Goal: Task Accomplishment & Management: Complete application form

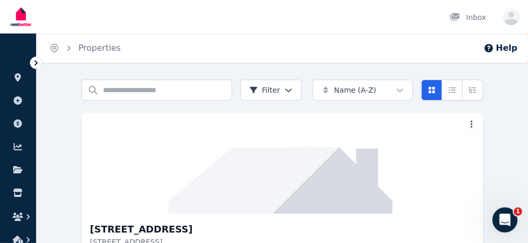
click at [507, 8] on div "Open user menu" at bounding box center [511, 16] width 17 height 17
click at [503, 19] on icon "button" at bounding box center [511, 16] width 17 height 17
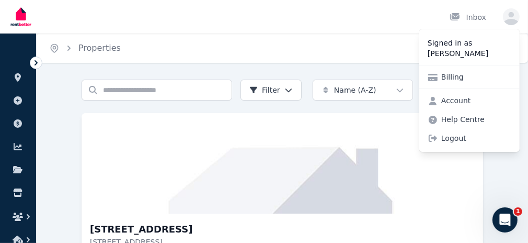
click at [437, 50] on p "[PERSON_NAME]" at bounding box center [470, 53] width 84 height 10
drag, startPoint x: 165, startPoint y: 111, endPoint x: 174, endPoint y: 111, distance: 9.4
click at [165, 100] on div "Search properties Filter" at bounding box center [192, 90] width 220 height 21
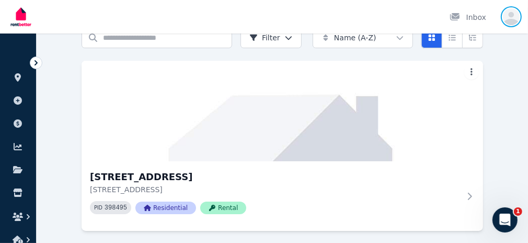
scroll to position [87, 0]
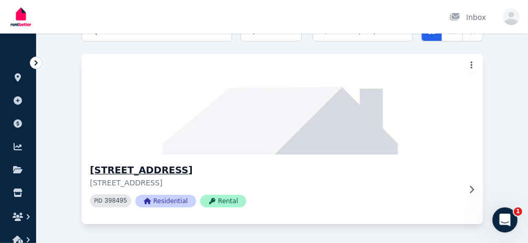
click at [135, 199] on span "Residential" at bounding box center [165, 201] width 61 height 13
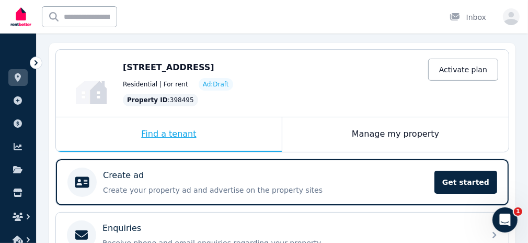
scroll to position [105, 0]
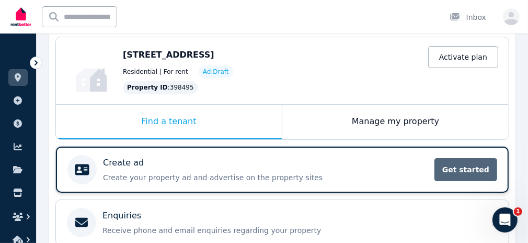
click at [458, 164] on span "Get started" at bounding box center [466, 169] width 63 height 23
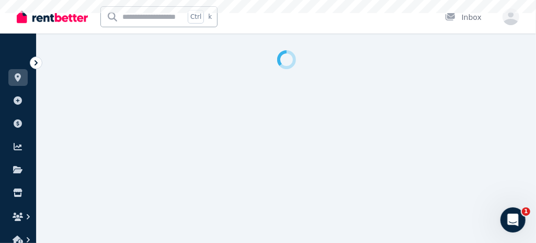
select select "***"
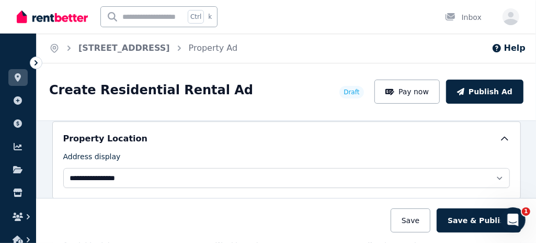
scroll to position [262, 0]
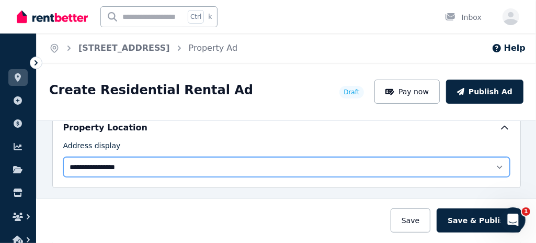
click at [95, 162] on select "**********" at bounding box center [286, 167] width 447 height 20
click at [496, 161] on select "**********" at bounding box center [286, 167] width 447 height 20
select select "**********"
click at [63, 157] on select "**********" at bounding box center [286, 167] width 447 height 20
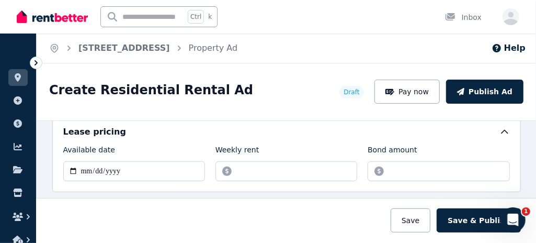
scroll to position [366, 0]
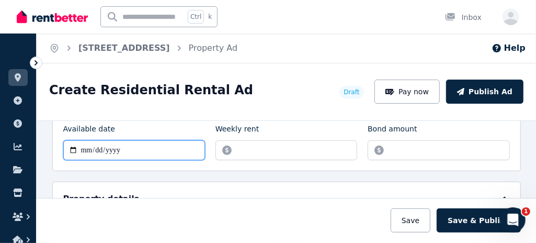
click at [110, 144] on input "Available date" at bounding box center [134, 150] width 142 height 20
drag, startPoint x: 74, startPoint y: 143, endPoint x: 89, endPoint y: 160, distance: 22.6
click at [74, 144] on input "Available date" at bounding box center [134, 150] width 142 height 20
click at [74, 145] on input "Available date" at bounding box center [134, 150] width 142 height 20
click at [81, 142] on input "Available date" at bounding box center [134, 150] width 142 height 20
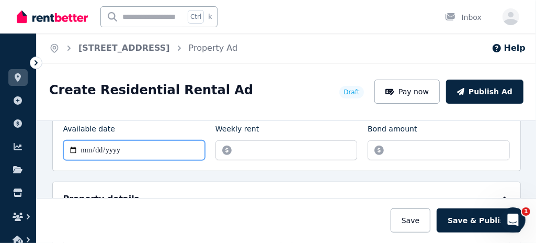
drag, startPoint x: 81, startPoint y: 142, endPoint x: 107, endPoint y: 172, distance: 40.4
click at [81, 142] on input "Available date" at bounding box center [134, 150] width 142 height 20
type input "**********"
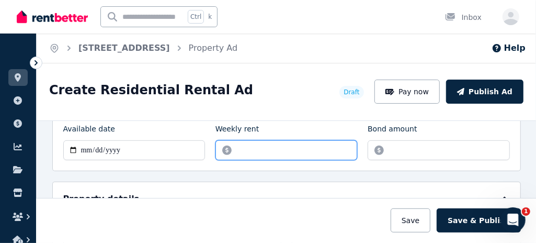
click at [242, 145] on input "Weekly rent" at bounding box center [287, 150] width 142 height 20
type input "******"
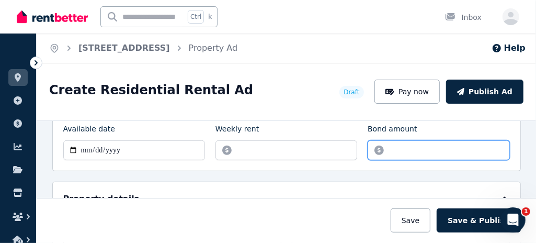
click at [414, 146] on input "Bond amount" at bounding box center [439, 150] width 142 height 20
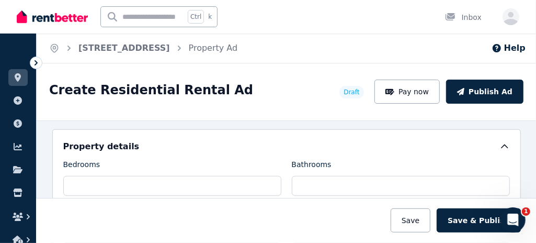
type input "*******"
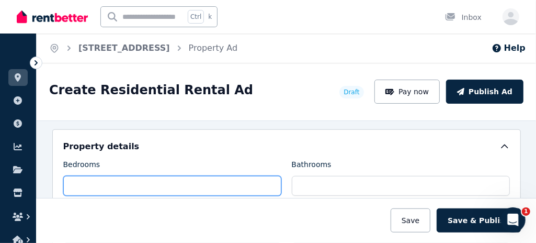
click at [111, 178] on input "Bedrooms" at bounding box center [172, 186] width 218 height 20
type input "*"
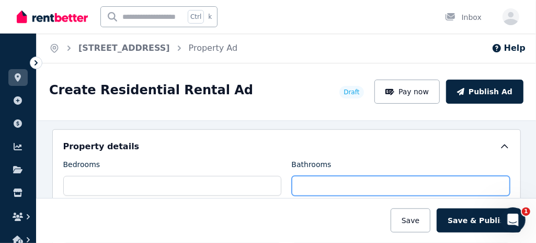
click at [324, 179] on input "Bathrooms" at bounding box center [401, 186] width 218 height 20
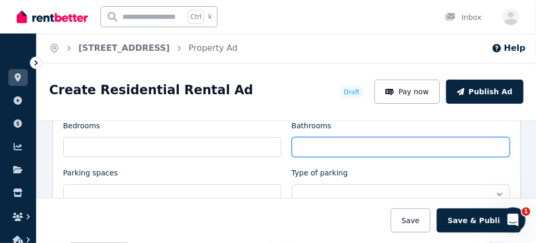
scroll to position [471, 0]
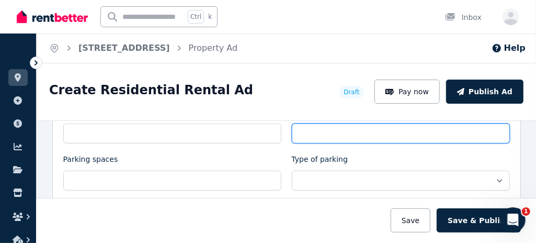
type input "*"
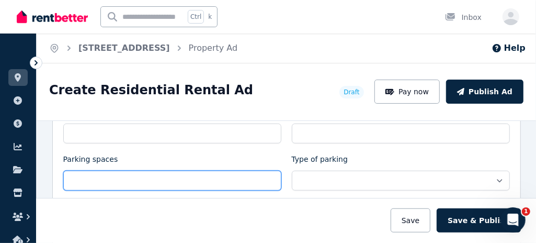
click at [101, 176] on input "Parking spaces" at bounding box center [172, 181] width 218 height 20
type input "*"
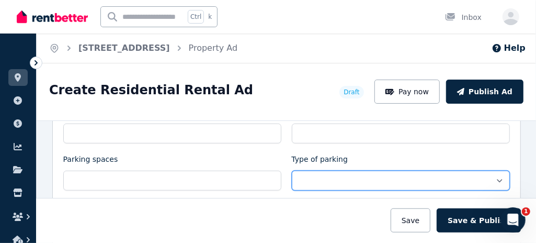
click at [317, 172] on select "**********" at bounding box center [401, 181] width 218 height 20
click at [292, 171] on select "**********" at bounding box center [401, 181] width 218 height 20
click at [320, 176] on select "**********" at bounding box center [401, 181] width 218 height 20
select select "**********"
click at [292, 171] on select "**********" at bounding box center [401, 181] width 218 height 20
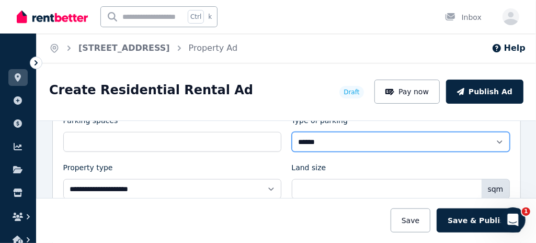
scroll to position [523, 0]
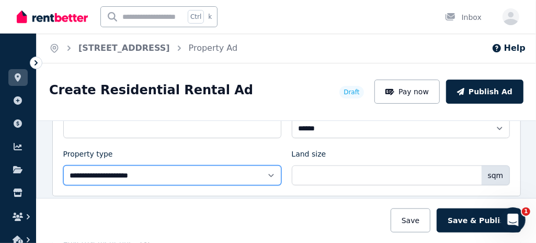
click at [105, 166] on select "**********" at bounding box center [172, 175] width 218 height 20
select select "**********"
click at [63, 165] on select "**********" at bounding box center [172, 175] width 218 height 20
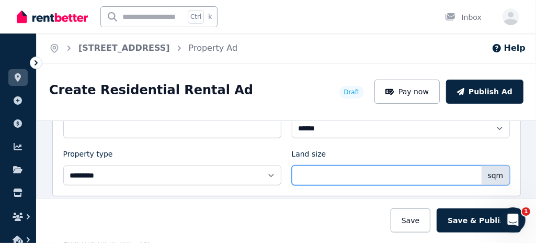
click at [306, 168] on input "Land size" at bounding box center [401, 175] width 218 height 20
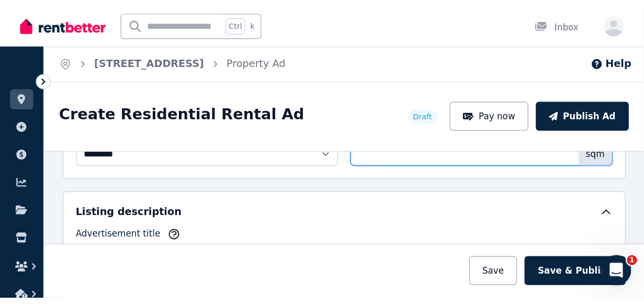
scroll to position [628, 0]
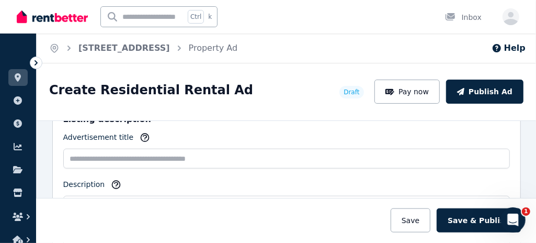
type input "**"
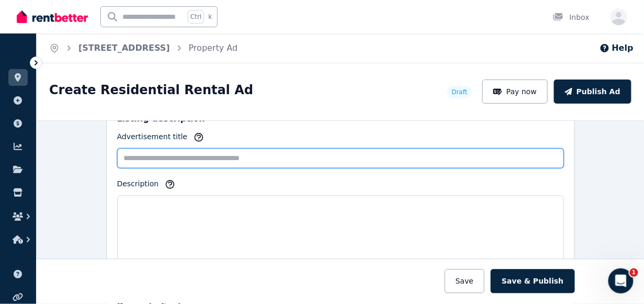
paste input "**********"
click at [166, 151] on input "**********" at bounding box center [340, 159] width 447 height 20
type input "**********"
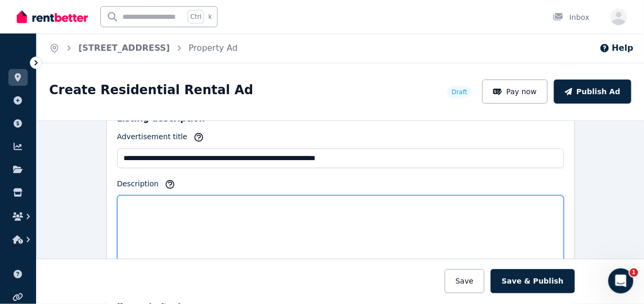
click at [132, 199] on textarea "Description" at bounding box center [340, 232] width 447 height 72
paste textarea "**********"
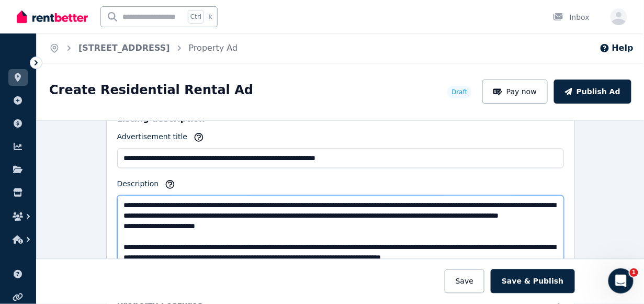
click at [333, 211] on textarea "Description" at bounding box center [340, 232] width 447 height 72
click at [149, 219] on textarea "Description" at bounding box center [340, 232] width 447 height 72
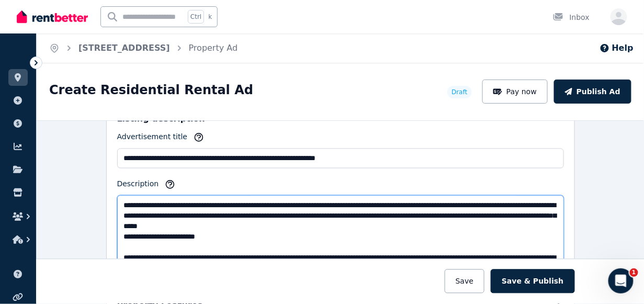
click at [385, 218] on textarea "Description" at bounding box center [340, 232] width 447 height 72
click at [156, 229] on textarea "Description" at bounding box center [340, 232] width 447 height 72
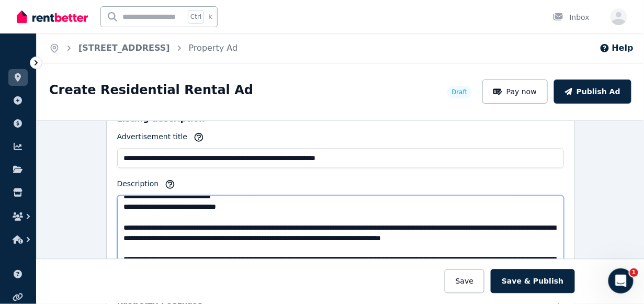
scroll to position [52, 0]
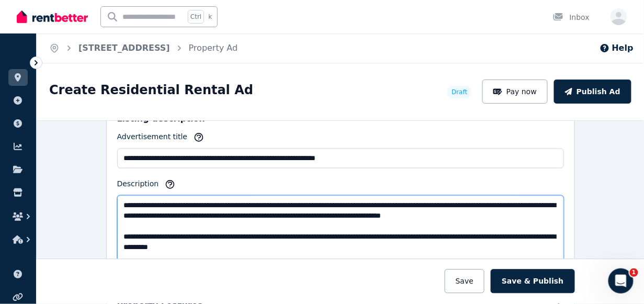
drag, startPoint x: 121, startPoint y: 198, endPoint x: 175, endPoint y: 277, distance: 95.3
click at [121, 199] on textarea "Description" at bounding box center [340, 232] width 447 height 72
click at [380, 199] on textarea "Description" at bounding box center [340, 232] width 447 height 72
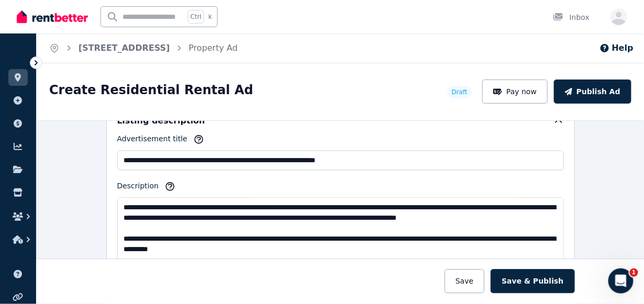
scroll to position [628, 0]
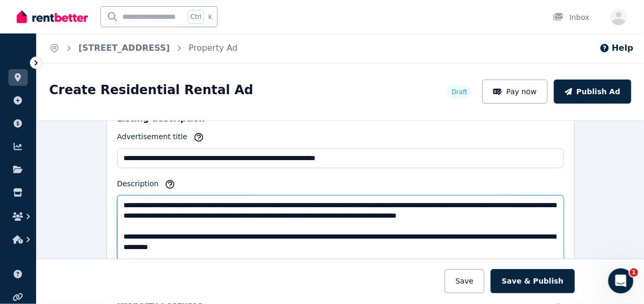
click at [375, 196] on textarea "Description" at bounding box center [340, 232] width 447 height 72
drag, startPoint x: 372, startPoint y: 197, endPoint x: 380, endPoint y: 236, distance: 40.4
click at [372, 197] on textarea "Description" at bounding box center [340, 232] width 447 height 72
drag, startPoint x: 230, startPoint y: 212, endPoint x: 276, endPoint y: 248, distance: 58.6
click at [230, 212] on textarea "Description" at bounding box center [340, 232] width 447 height 72
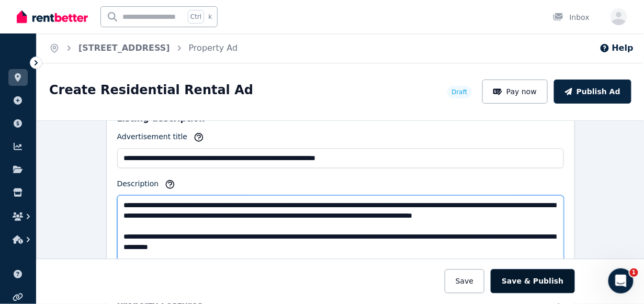
drag, startPoint x: 443, startPoint y: 212, endPoint x: 512, endPoint y: 277, distance: 95.1
click at [443, 212] on textarea "Description" at bounding box center [340, 232] width 447 height 72
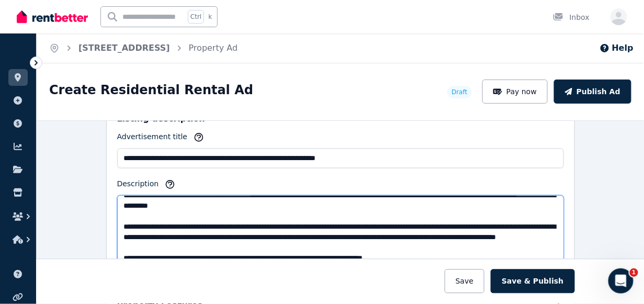
scroll to position [94, 0]
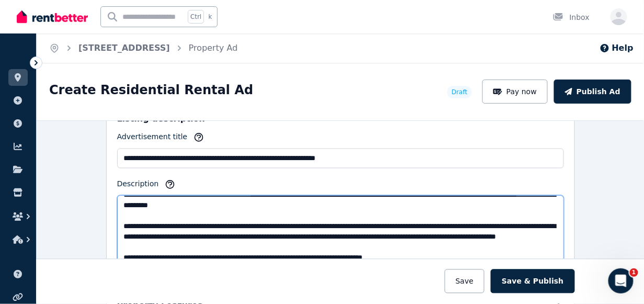
click at [264, 198] on textarea "Description" at bounding box center [340, 232] width 447 height 72
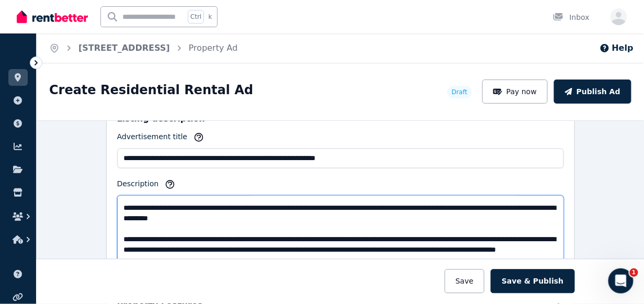
scroll to position [0, 0]
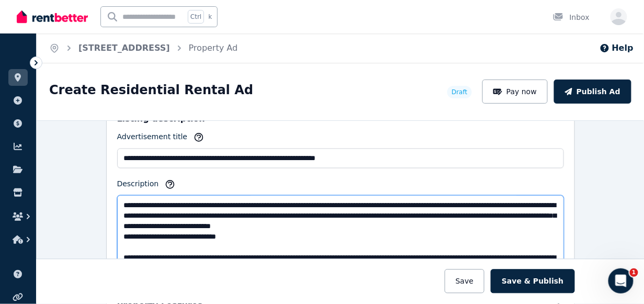
drag, startPoint x: 227, startPoint y: 210, endPoint x: 175, endPoint y: 237, distance: 58.5
click at [106, 240] on div "**********" at bounding box center [340, 190] width 469 height 176
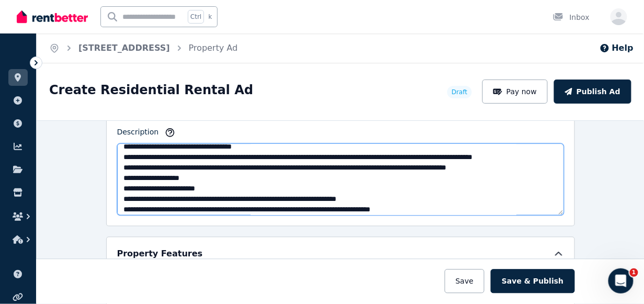
scroll to position [220, 0]
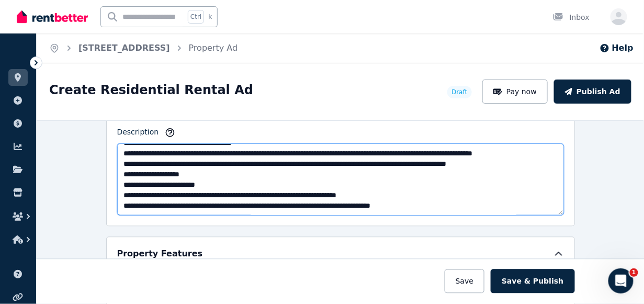
click at [528, 156] on textarea "Description" at bounding box center [340, 179] width 447 height 72
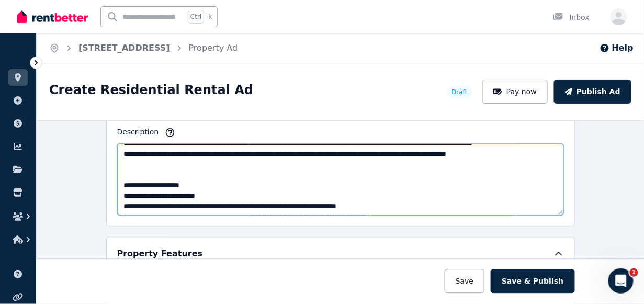
click at [122, 173] on textarea "Description" at bounding box center [340, 179] width 447 height 72
paste textarea "**********"
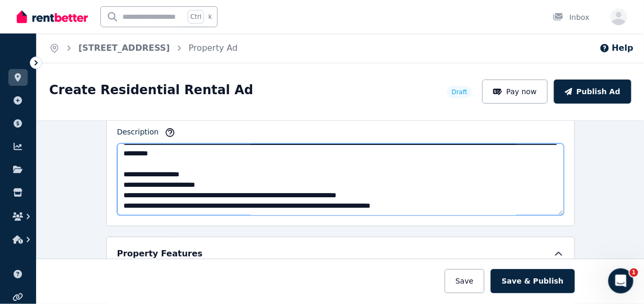
scroll to position [314, 0]
click at [218, 172] on textarea "Description" at bounding box center [340, 179] width 447 height 72
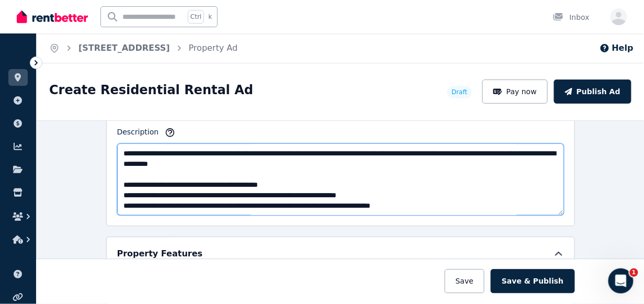
scroll to position [303, 0]
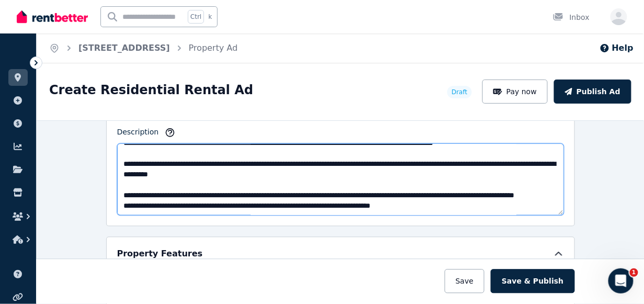
drag, startPoint x: 487, startPoint y: 177, endPoint x: 586, endPoint y: 275, distance: 139.8
click at [487, 177] on textarea "Description" at bounding box center [340, 179] width 447 height 72
click at [133, 189] on textarea "Description" at bounding box center [340, 179] width 447 height 72
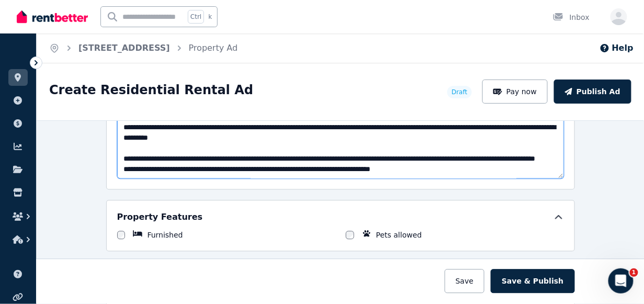
scroll to position [732, 0]
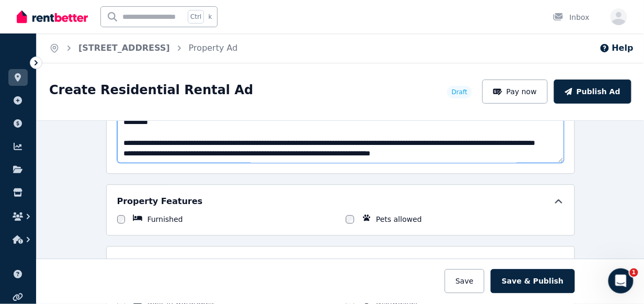
click at [222, 139] on textarea "Description" at bounding box center [340, 127] width 447 height 72
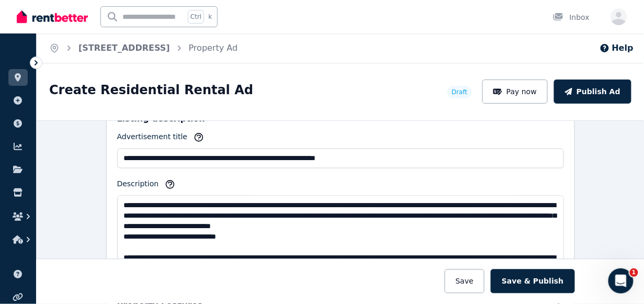
scroll to position [52, 0]
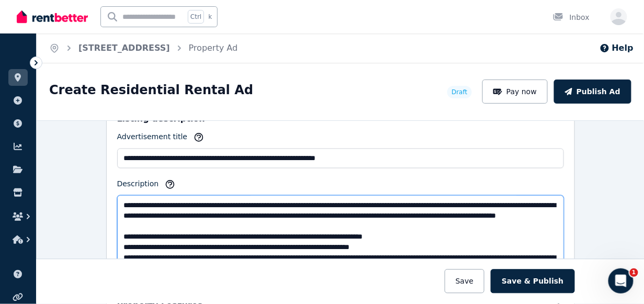
click at [463, 200] on textarea "Description" at bounding box center [340, 232] width 447 height 72
click at [337, 222] on textarea "Description" at bounding box center [340, 232] width 447 height 72
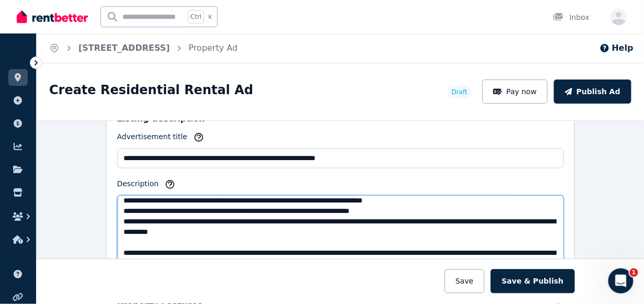
scroll to position [105, 0]
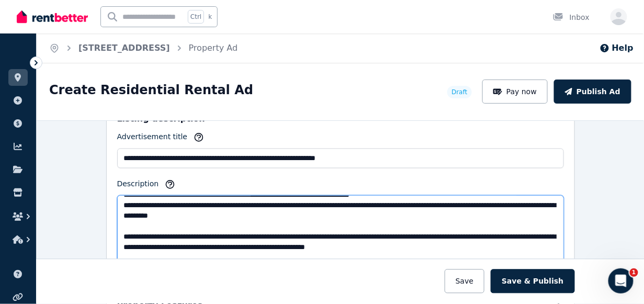
drag, startPoint x: 312, startPoint y: 198, endPoint x: 338, endPoint y: 218, distance: 32.9
click at [311, 198] on textarea "Description" at bounding box center [340, 232] width 447 height 72
drag, startPoint x: 159, startPoint y: 210, endPoint x: 163, endPoint y: 217, distance: 8.0
click at [159, 210] on textarea "Description" at bounding box center [340, 232] width 447 height 72
click at [148, 242] on textarea "Description" at bounding box center [340, 232] width 447 height 72
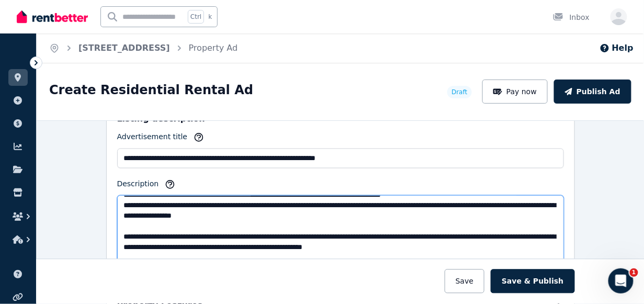
click at [390, 242] on textarea "Description" at bounding box center [340, 232] width 447 height 72
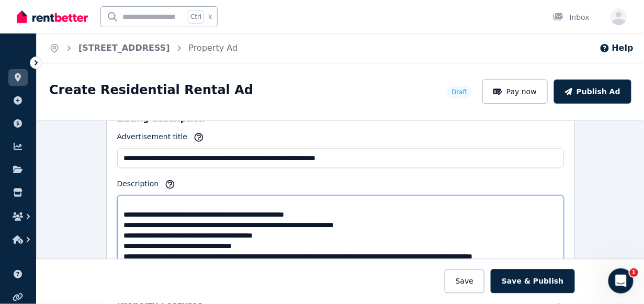
scroll to position [167, 0]
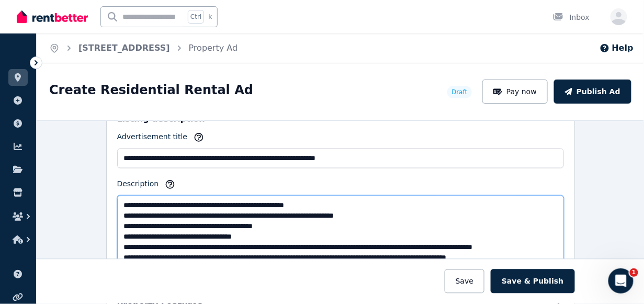
click at [345, 211] on textarea "Description" at bounding box center [340, 232] width 447 height 72
click at [223, 233] on textarea "Description" at bounding box center [340, 232] width 447 height 72
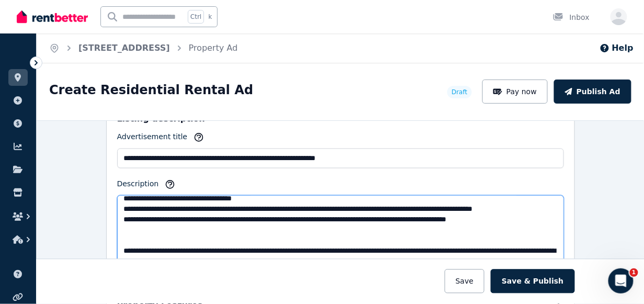
scroll to position [220, 0]
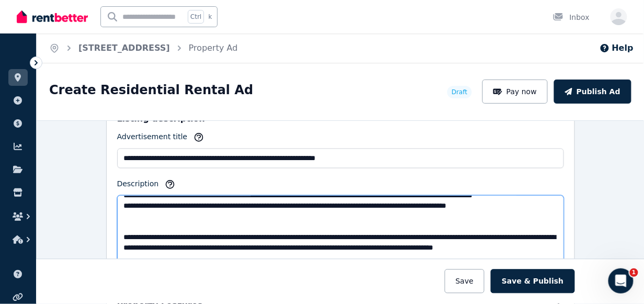
click at [157, 200] on textarea "Description" at bounding box center [340, 232] width 447 height 72
click at [302, 198] on textarea "Description" at bounding box center [340, 232] width 447 height 72
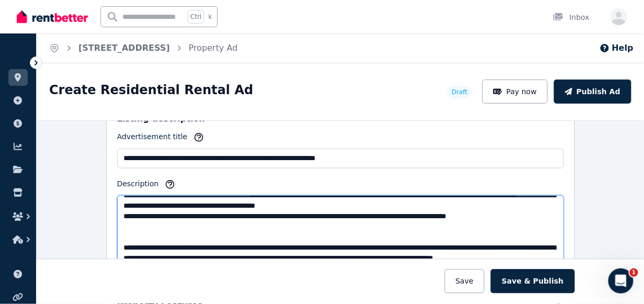
click at [318, 210] on textarea "Description" at bounding box center [340, 232] width 447 height 72
click at [405, 207] on textarea "Description" at bounding box center [340, 232] width 447 height 72
click at [210, 231] on textarea "Description" at bounding box center [340, 232] width 447 height 72
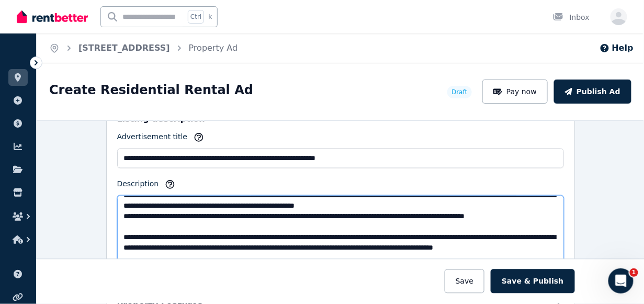
click at [188, 220] on textarea "Description" at bounding box center [340, 232] width 447 height 72
click at [410, 218] on textarea "Description" at bounding box center [340, 232] width 447 height 72
drag, startPoint x: 451, startPoint y: 217, endPoint x: 539, endPoint y: 298, distance: 119.2
click at [451, 218] on textarea "Description" at bounding box center [340, 232] width 447 height 72
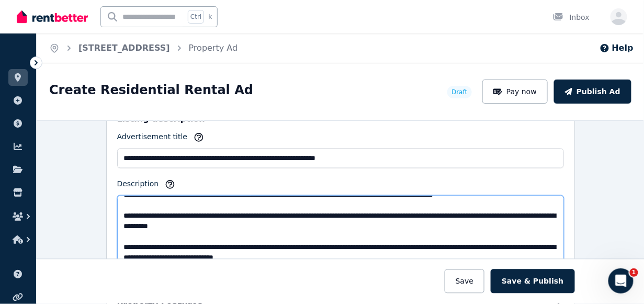
scroll to position [303, 0]
drag, startPoint x: 359, startPoint y: 210, endPoint x: 89, endPoint y: 203, distance: 270.5
click at [92, 204] on div "**********" at bounding box center [340, 212] width 607 height 184
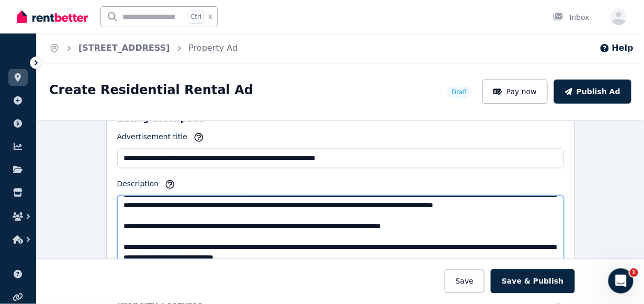
scroll to position [293, 0]
click at [234, 220] on textarea "Description" at bounding box center [340, 232] width 447 height 72
drag, startPoint x: 293, startPoint y: 221, endPoint x: 234, endPoint y: 223, distance: 59.7
click at [234, 223] on textarea "Description" at bounding box center [340, 232] width 447 height 72
click at [371, 217] on textarea "Description" at bounding box center [340, 232] width 447 height 72
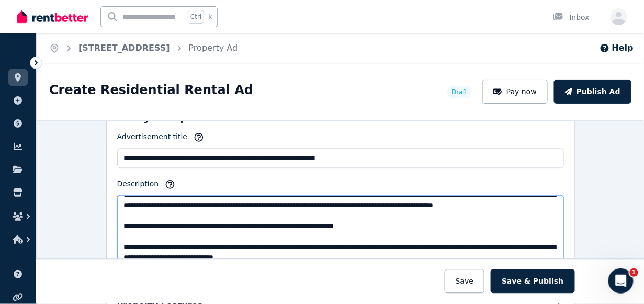
paste textarea "**********"
click at [130, 222] on textarea "Description" at bounding box center [340, 232] width 447 height 72
click at [450, 223] on textarea "Description" at bounding box center [340, 232] width 447 height 72
click at [236, 217] on textarea "Description" at bounding box center [340, 232] width 447 height 72
click at [211, 240] on textarea "Description" at bounding box center [340, 232] width 447 height 72
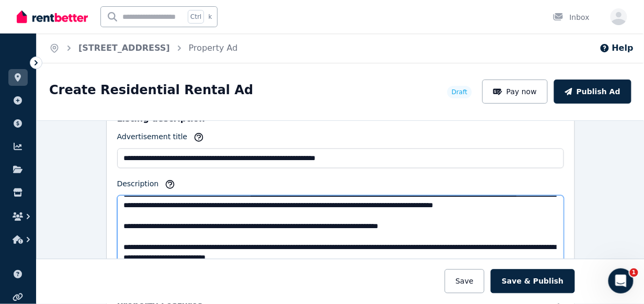
click at [350, 242] on textarea "Description" at bounding box center [340, 232] width 447 height 72
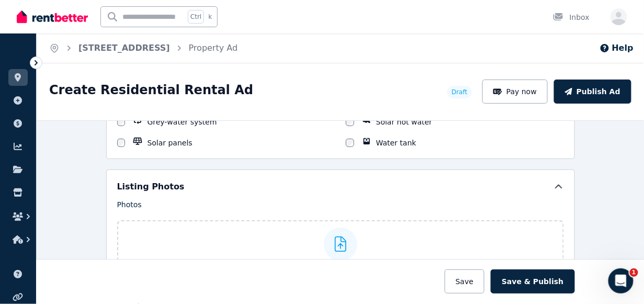
scroll to position [1256, 0]
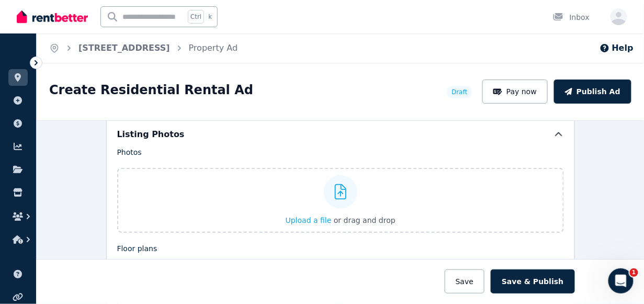
type textarea "**********"
drag, startPoint x: 294, startPoint y: 190, endPoint x: 216, endPoint y: 182, distance: 79.0
click at [216, 182] on label "Upload a file or drag and drop" at bounding box center [340, 200] width 447 height 65
click at [0, 0] on input "Upload a file or drag and drop" at bounding box center [0, 0] width 0 height 0
click at [336, 184] on icon at bounding box center [341, 192] width 12 height 16
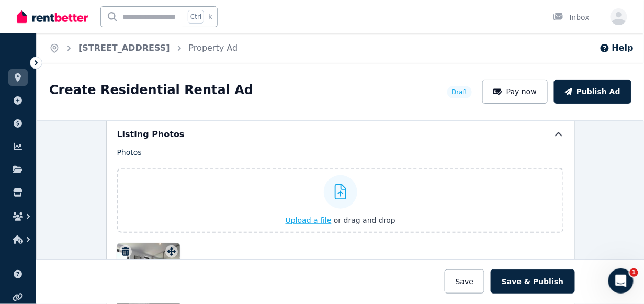
click at [0, 0] on input "Upload a file or drag and drop" at bounding box center [0, 0] width 0 height 0
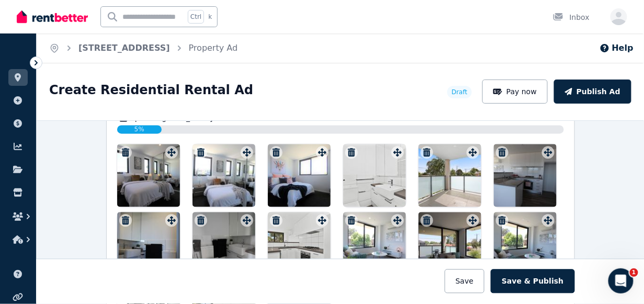
scroll to position [1680, 0]
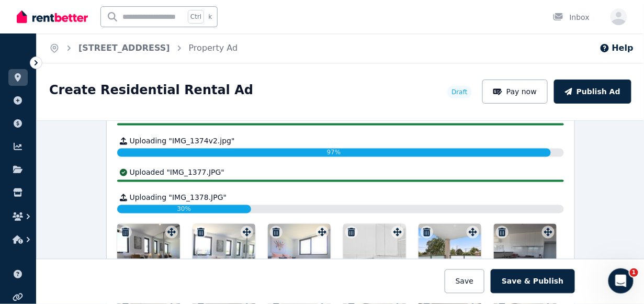
drag, startPoint x: 130, startPoint y: 222, endPoint x: 122, endPoint y: 223, distance: 8.5
click at [122, 228] on icon "button" at bounding box center [125, 232] width 7 height 8
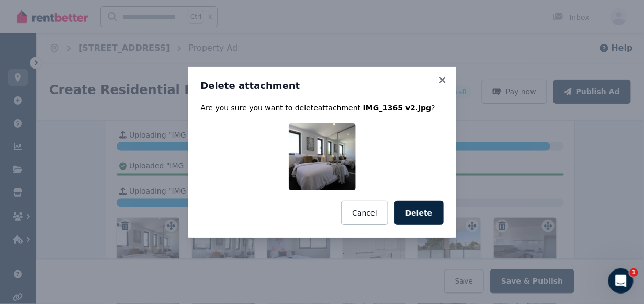
scroll to position [1532, 0]
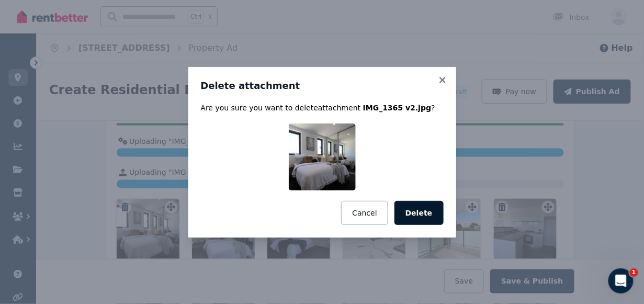
click at [425, 215] on button "Delete" at bounding box center [418, 213] width 49 height 24
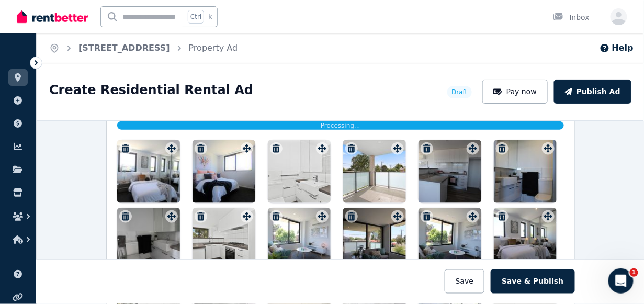
scroll to position [1389, 0]
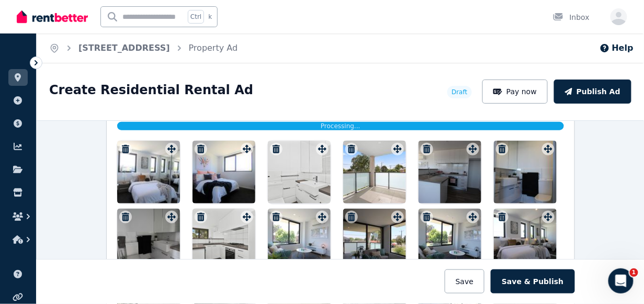
click at [499, 213] on icon "button" at bounding box center [502, 217] width 7 height 8
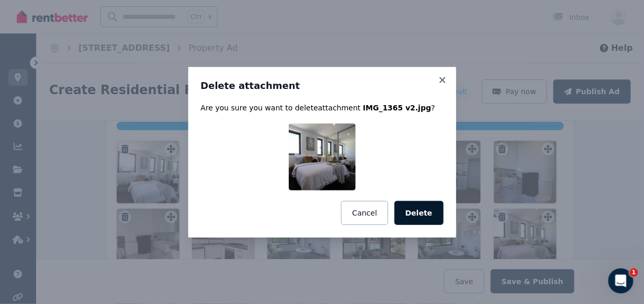
click at [420, 209] on button "Delete" at bounding box center [418, 213] width 49 height 24
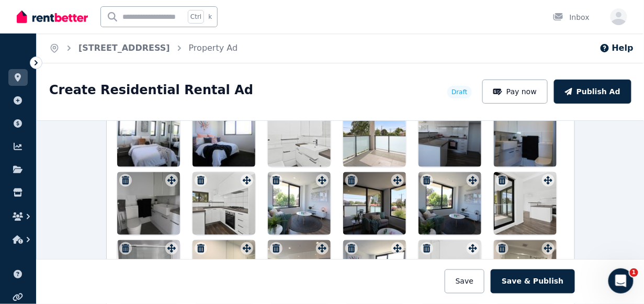
scroll to position [1442, 0]
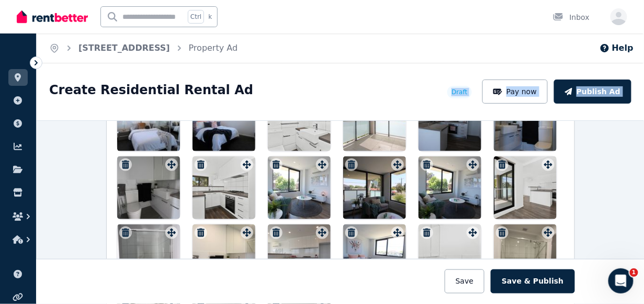
drag, startPoint x: 292, startPoint y: 188, endPoint x: 293, endPoint y: 119, distance: 69.6
click at [293, 119] on div "**********" at bounding box center [340, 183] width 607 height 241
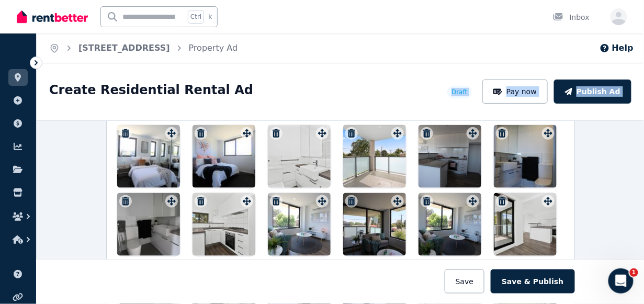
scroll to position [1389, 0]
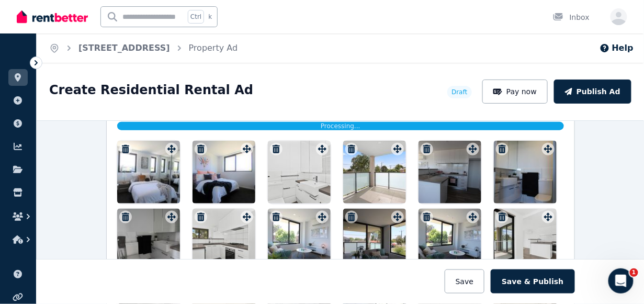
click at [318, 210] on div "Photos Upload a file or drag and drop Uploaded " [DATE] Apt 108 Bathroom 2 879.…" at bounding box center [340, 210] width 447 height 394
click at [296, 214] on div at bounding box center [299, 240] width 63 height 63
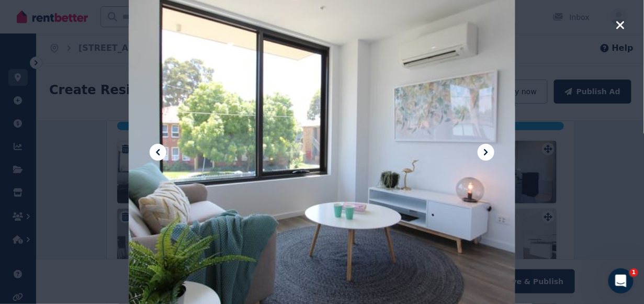
click at [528, 24] on icon "button" at bounding box center [620, 25] width 8 height 8
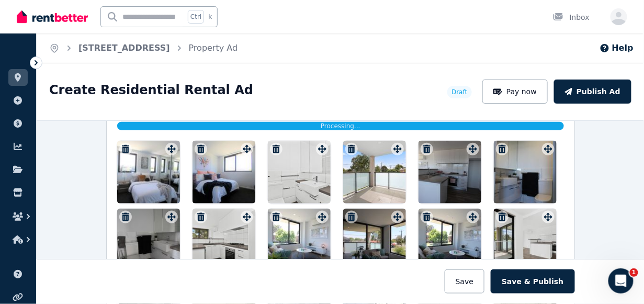
drag, startPoint x: 289, startPoint y: 218, endPoint x: 288, endPoint y: 159, distance: 59.6
click at [288, 159] on div at bounding box center [340, 274] width 447 height 267
click at [300, 224] on div at bounding box center [299, 240] width 63 height 63
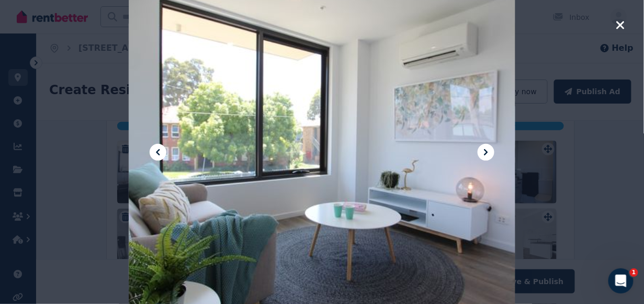
click at [528, 24] on icon "button" at bounding box center [620, 25] width 8 height 8
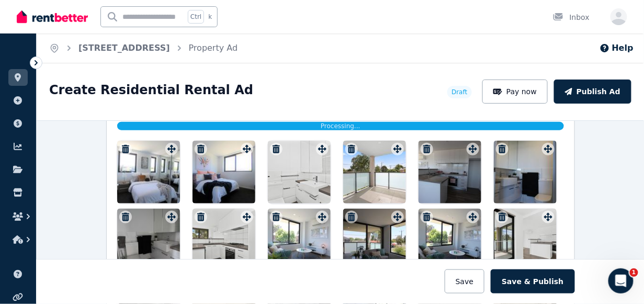
drag, startPoint x: 285, startPoint y: 229, endPoint x: 272, endPoint y: 153, distance: 76.5
click at [272, 153] on div at bounding box center [340, 274] width 447 height 267
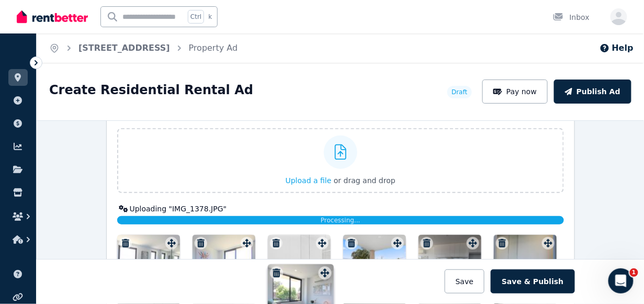
scroll to position [1309, 0]
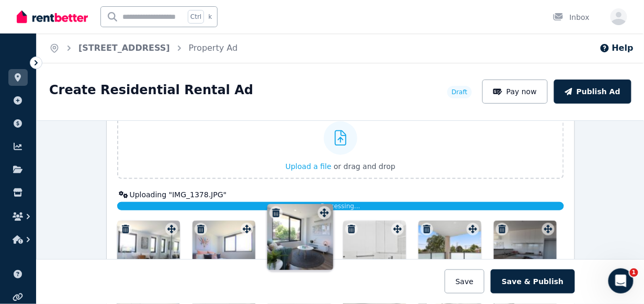
drag, startPoint x: 317, startPoint y: 210, endPoint x: 322, endPoint y: 205, distance: 7.4
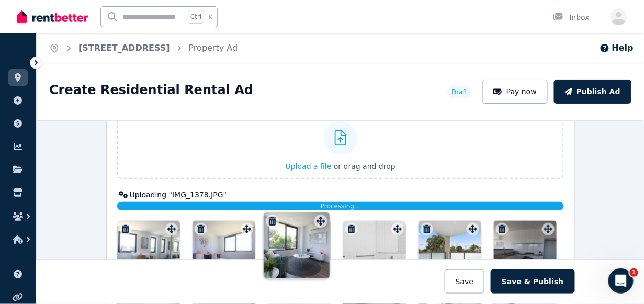
click at [322, 205] on div "Photos Upload a file or drag and drop Uploaded " [DATE] Apt 108 Bathroom 2 879.…" at bounding box center [340, 290] width 447 height 394
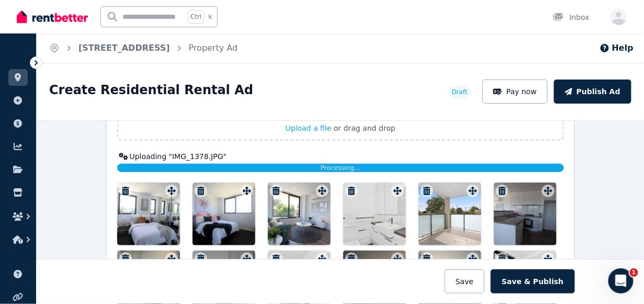
scroll to position [1414, 0]
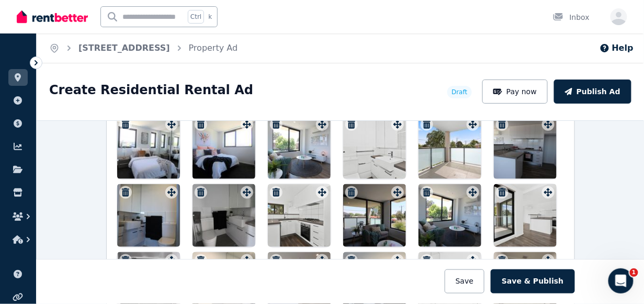
click at [446, 211] on div at bounding box center [450, 215] width 63 height 63
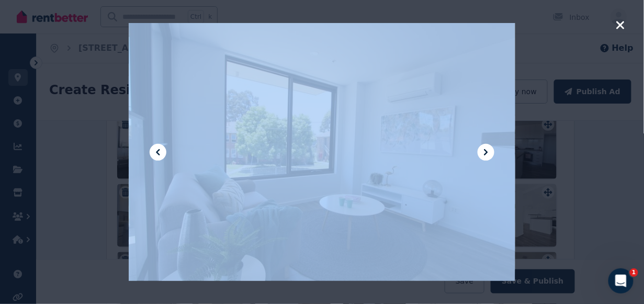
click at [446, 211] on div at bounding box center [322, 152] width 387 height 580
click at [307, 177] on div at bounding box center [322, 152] width 387 height 580
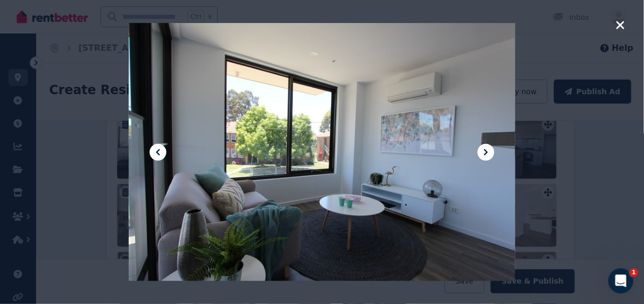
click at [157, 153] on icon at bounding box center [158, 152] width 13 height 13
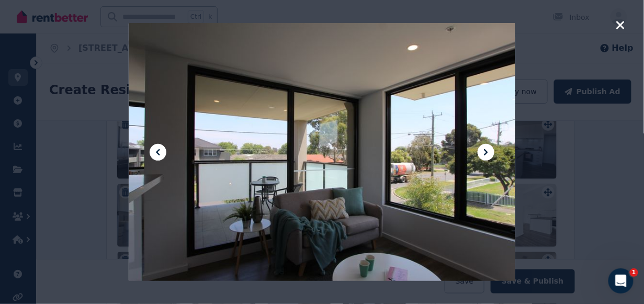
click at [157, 153] on icon at bounding box center [158, 152] width 13 height 13
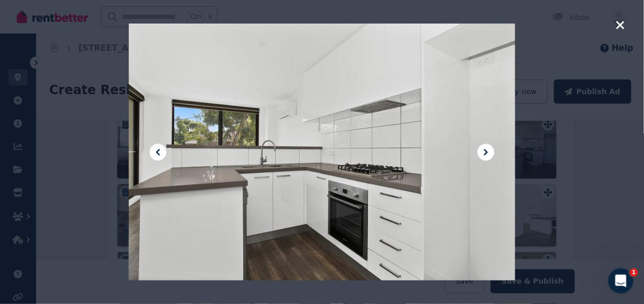
click at [157, 153] on icon at bounding box center [158, 152] width 13 height 13
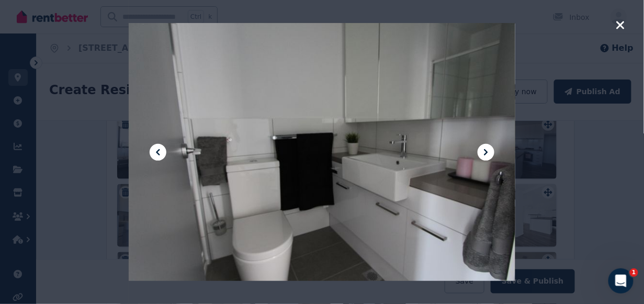
click at [157, 153] on icon at bounding box center [158, 152] width 13 height 13
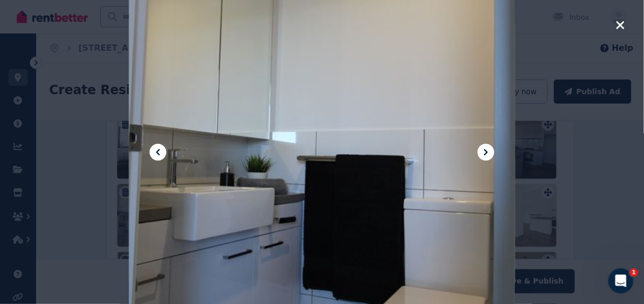
click at [157, 153] on icon at bounding box center [158, 152] width 13 height 13
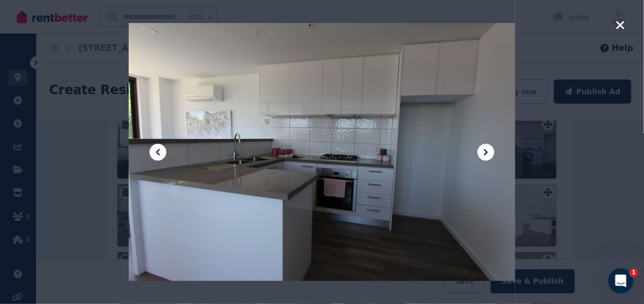
click at [157, 153] on icon at bounding box center [158, 152] width 13 height 13
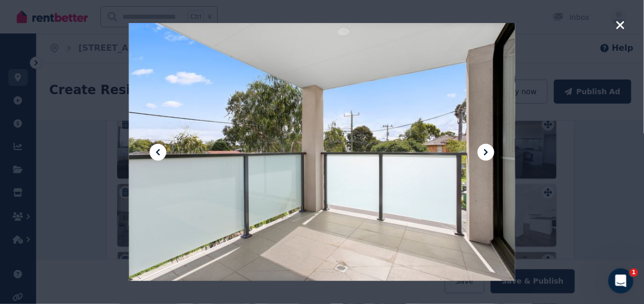
click at [157, 153] on icon at bounding box center [158, 152] width 13 height 13
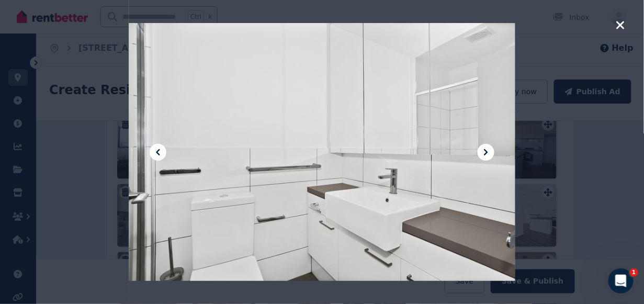
click at [157, 153] on icon at bounding box center [158, 152] width 13 height 13
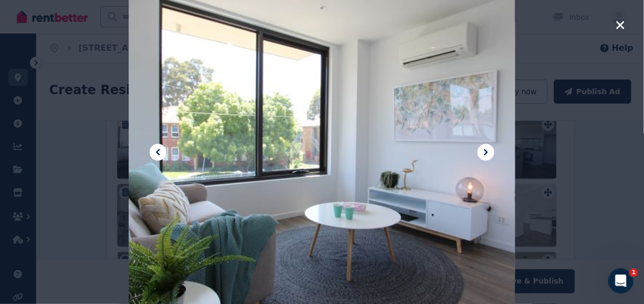
click at [157, 153] on icon at bounding box center [158, 152] width 13 height 13
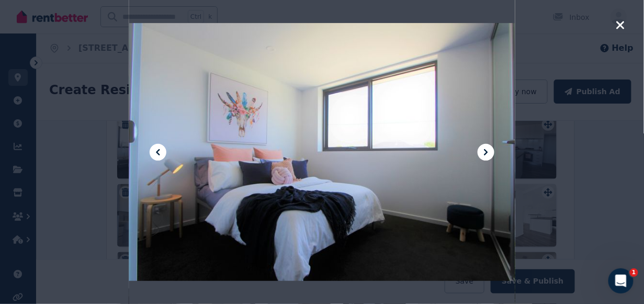
click at [486, 154] on icon at bounding box center [486, 152] width 13 height 13
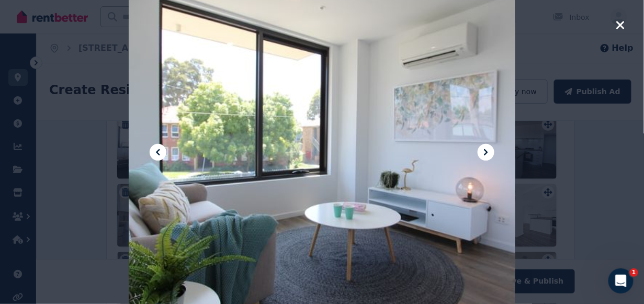
click at [483, 156] on icon at bounding box center [486, 152] width 13 height 13
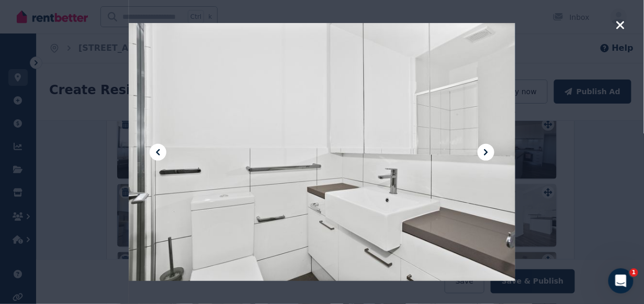
drag, startPoint x: 483, startPoint y: 156, endPoint x: 515, endPoint y: 116, distance: 50.7
click at [483, 156] on icon at bounding box center [486, 152] width 13 height 13
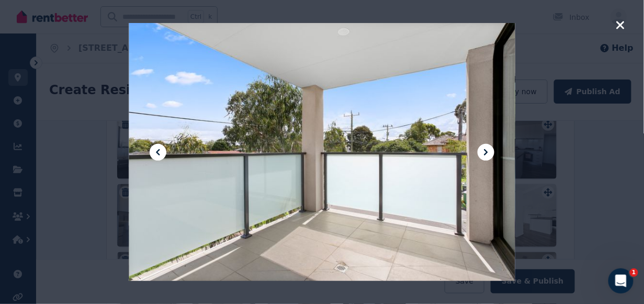
click at [528, 23] on icon "button" at bounding box center [620, 25] width 9 height 13
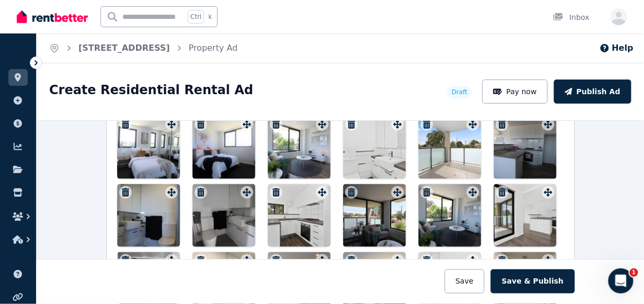
click at [423, 188] on icon "button" at bounding box center [426, 192] width 7 height 8
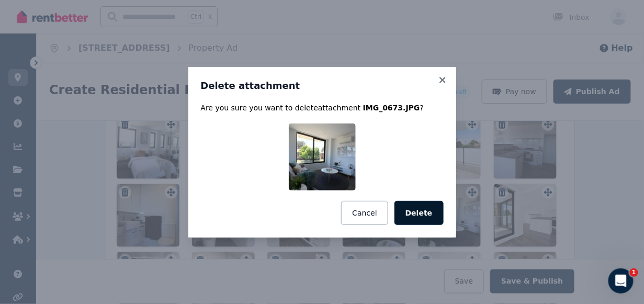
click at [422, 212] on button "Delete" at bounding box center [418, 213] width 49 height 24
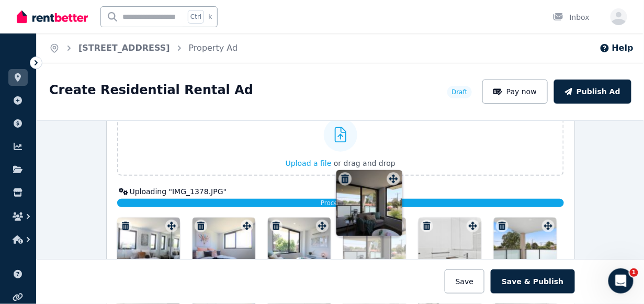
scroll to position [1311, 0]
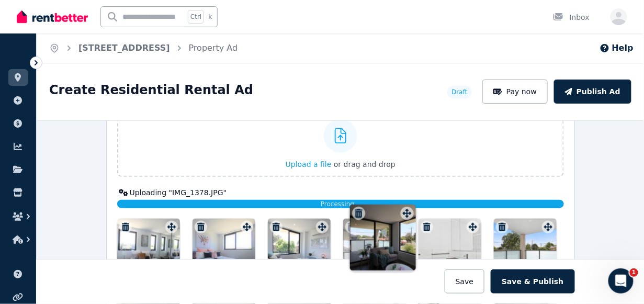
drag, startPoint x: 393, startPoint y: 185, endPoint x: 406, endPoint y: 205, distance: 23.1
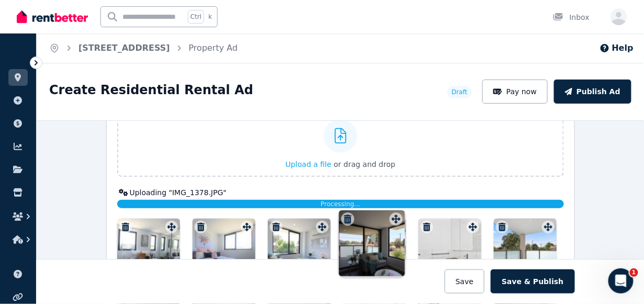
click at [406, 205] on div "Photos Upload a file or drag and drop Uploaded " [DATE] Apt 108 Bathroom 2 879.…" at bounding box center [340, 288] width 447 height 394
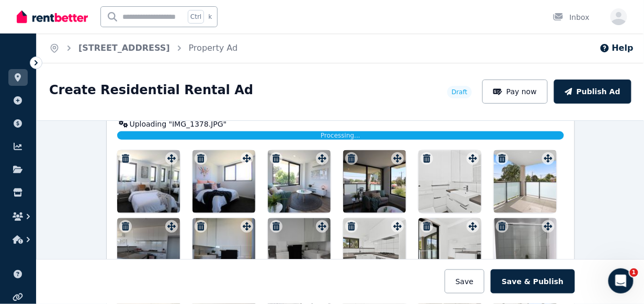
scroll to position [1364, 0]
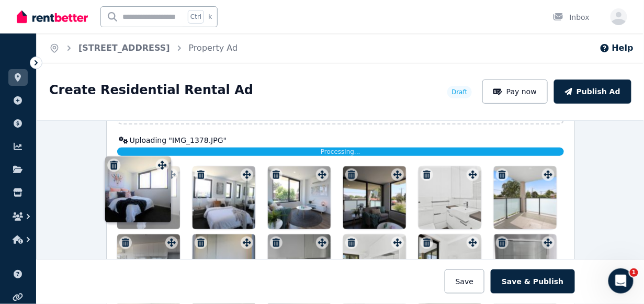
drag, startPoint x: 243, startPoint y: 166, endPoint x: 161, endPoint y: 156, distance: 82.3
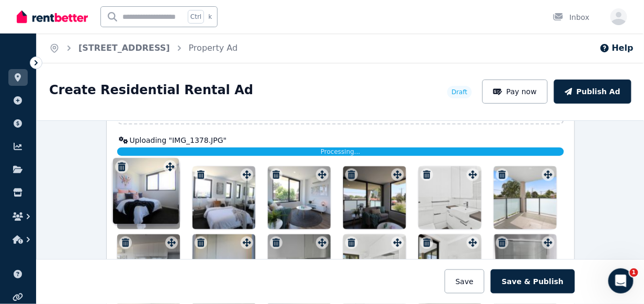
click at [161, 156] on div "Photos Upload a file or drag and drop Uploaded " [DATE] Apt 108 Bathroom 2 879.…" at bounding box center [340, 236] width 447 height 394
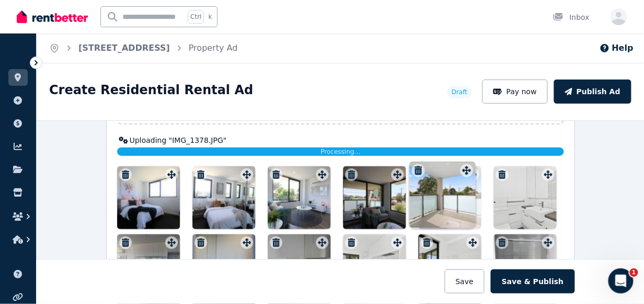
drag, startPoint x: 545, startPoint y: 165, endPoint x: 468, endPoint y: 161, distance: 77.0
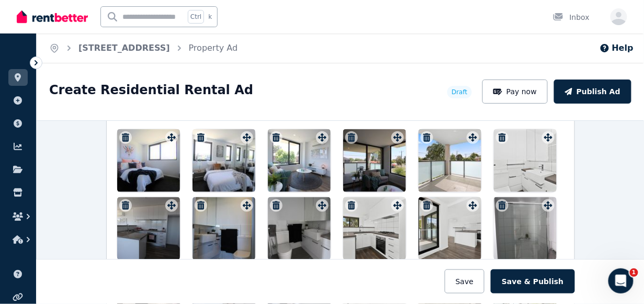
scroll to position [1416, 0]
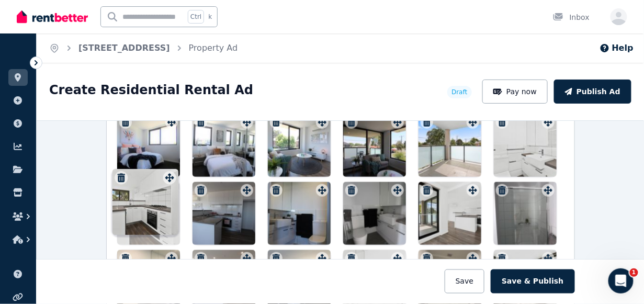
drag, startPoint x: 394, startPoint y: 183, endPoint x: 169, endPoint y: 169, distance: 225.4
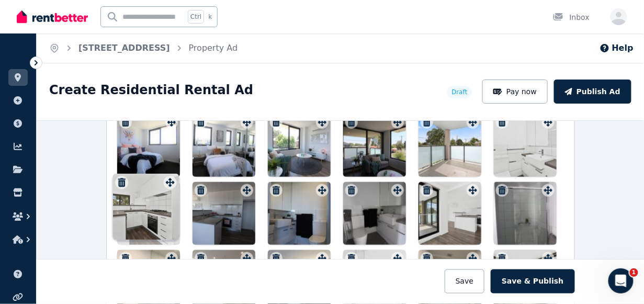
click at [169, 169] on div "Photos Upload a file or drag and drop Uploaded " [DATE] Apt 108 Bathroom 2 879.…" at bounding box center [340, 183] width 447 height 394
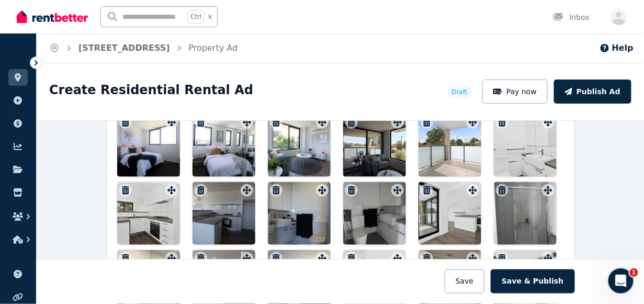
click at [197, 186] on icon "button" at bounding box center [200, 190] width 7 height 8
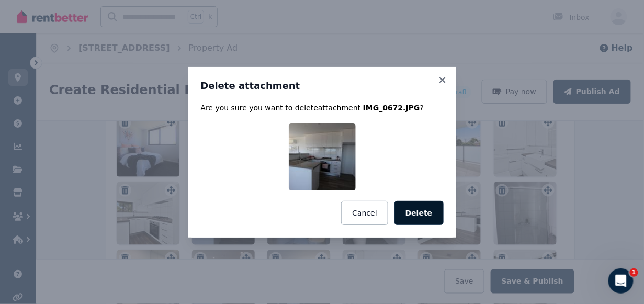
click at [410, 214] on button "Delete" at bounding box center [418, 213] width 49 height 24
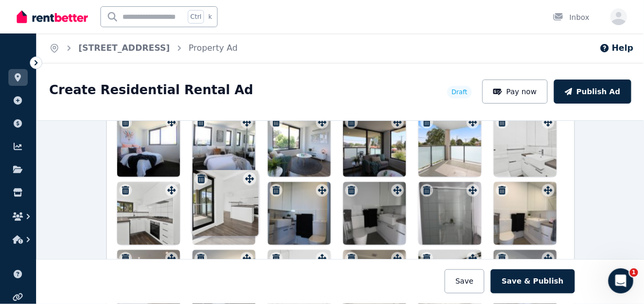
drag, startPoint x: 394, startPoint y: 183, endPoint x: 250, endPoint y: 171, distance: 145.5
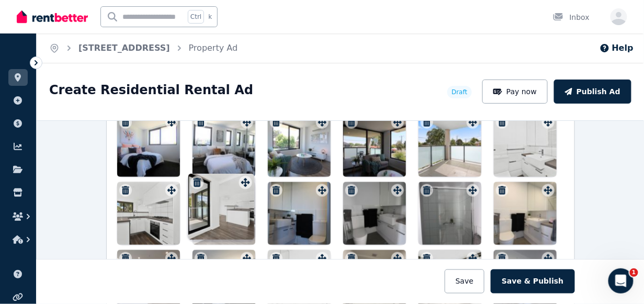
click at [250, 171] on div "Photos Upload a file or drag and drop Uploaded " [DATE] Apt 108 Bathroom 2 879.…" at bounding box center [340, 183] width 447 height 394
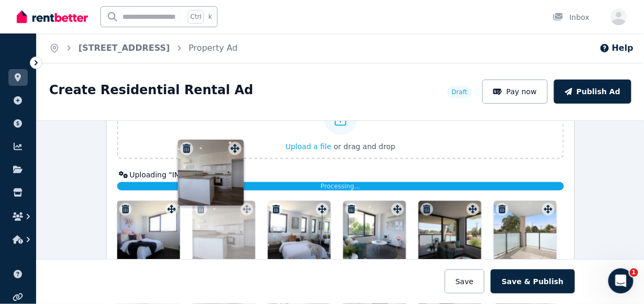
scroll to position [1294, 0]
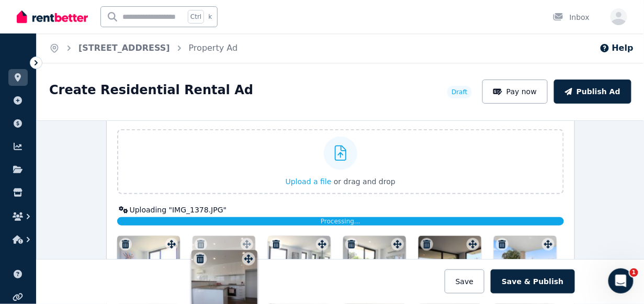
drag, startPoint x: 168, startPoint y: 194, endPoint x: 248, endPoint y: 242, distance: 93.1
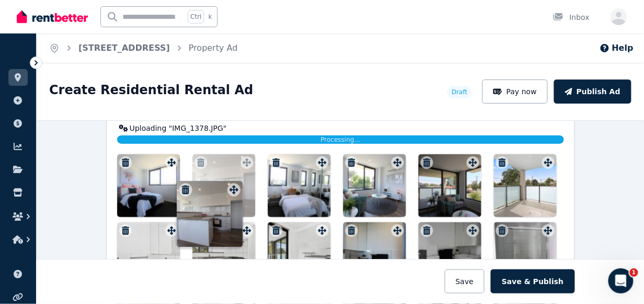
scroll to position [1372, 0]
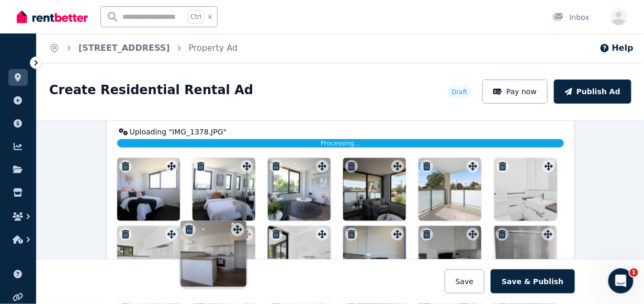
drag, startPoint x: 245, startPoint y: 131, endPoint x: 240, endPoint y: 220, distance: 88.6
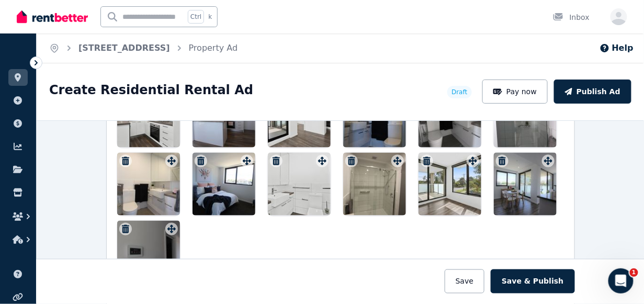
scroll to position [1529, 0]
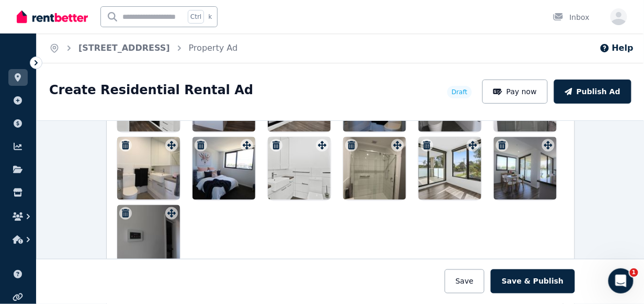
click at [197, 141] on icon "button" at bounding box center [200, 145] width 7 height 8
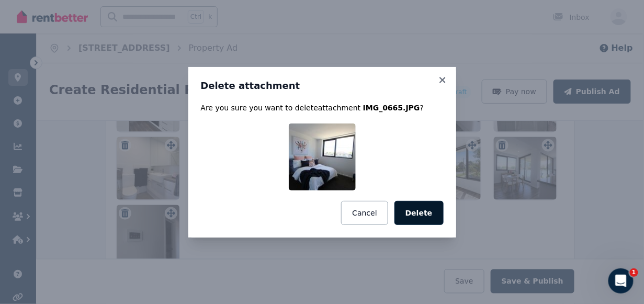
click at [427, 215] on button "Delete" at bounding box center [418, 213] width 49 height 24
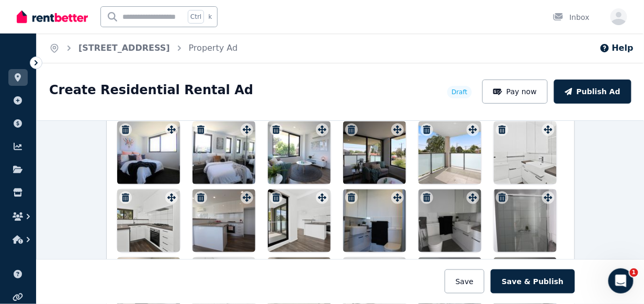
scroll to position [1424, 0]
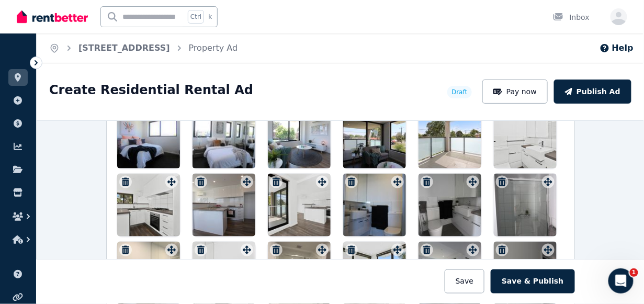
click at [140, 204] on div at bounding box center [148, 205] width 63 height 63
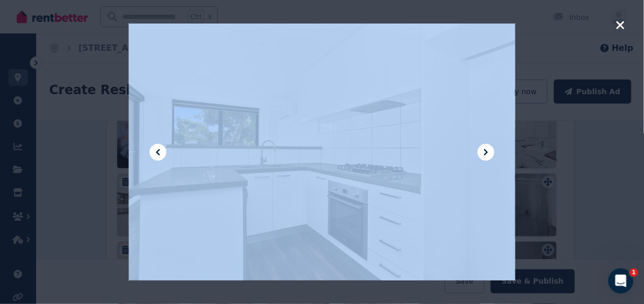
click at [140, 204] on div at bounding box center [322, 152] width 387 height 580
click at [308, 198] on div at bounding box center [322, 152] width 387 height 580
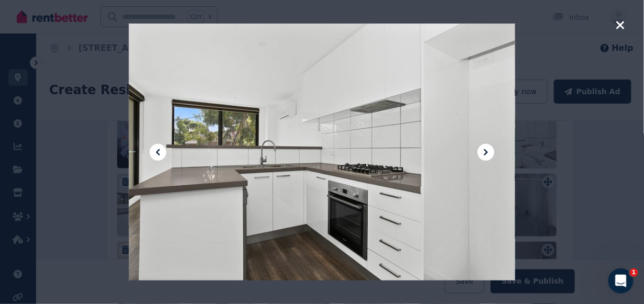
click at [487, 152] on icon at bounding box center [486, 152] width 4 height 6
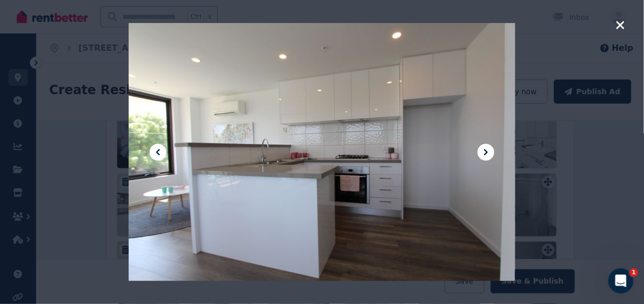
click at [156, 151] on icon at bounding box center [158, 152] width 4 height 6
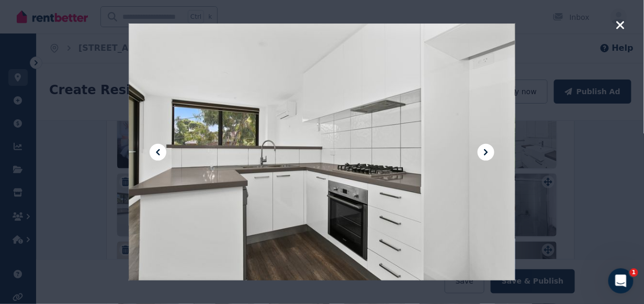
click at [487, 153] on icon at bounding box center [486, 152] width 4 height 6
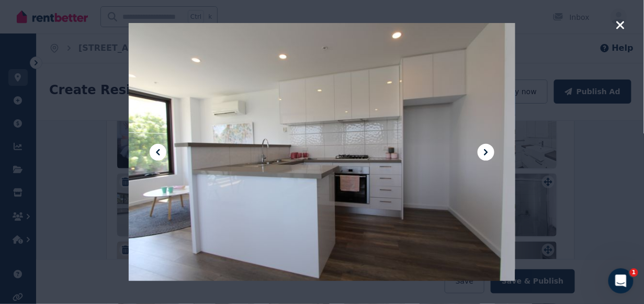
click at [487, 153] on icon at bounding box center [486, 152] width 4 height 6
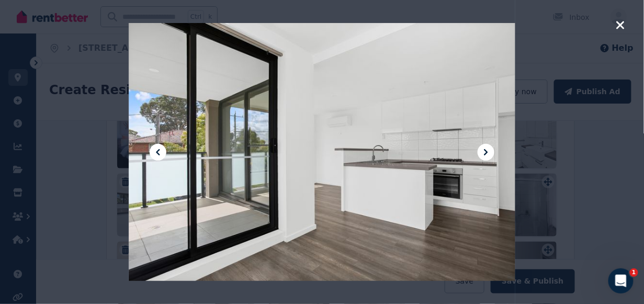
click at [485, 152] on icon at bounding box center [486, 152] width 13 height 13
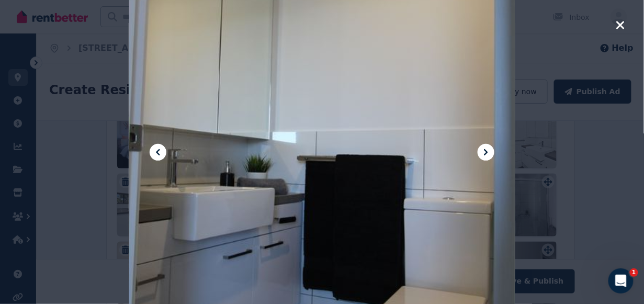
click at [485, 152] on icon at bounding box center [486, 152] width 13 height 13
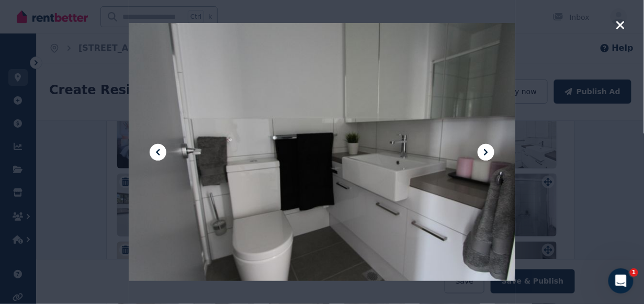
click at [485, 152] on icon at bounding box center [486, 152] width 13 height 13
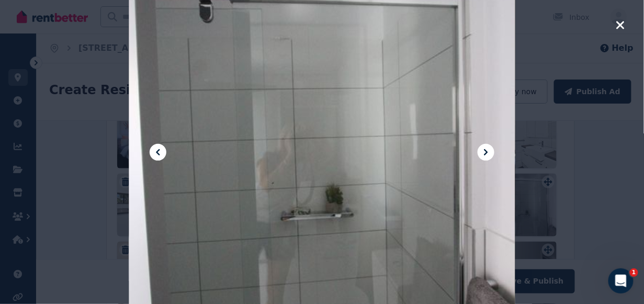
click at [528, 26] on icon "button" at bounding box center [620, 25] width 9 height 13
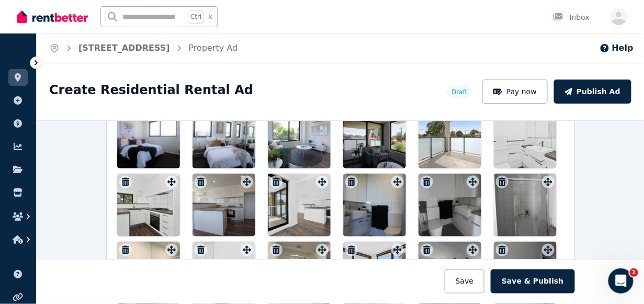
click at [523, 196] on div at bounding box center [525, 205] width 63 height 63
click at [515, 210] on div at bounding box center [525, 205] width 63 height 63
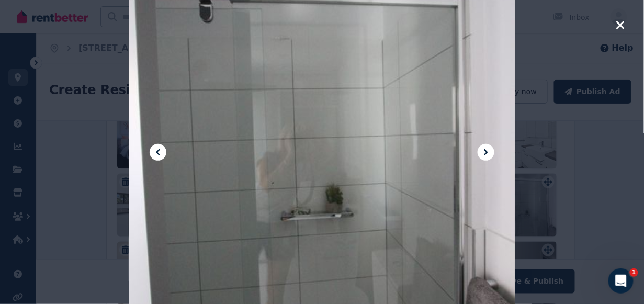
click at [155, 151] on icon at bounding box center [158, 152] width 13 height 13
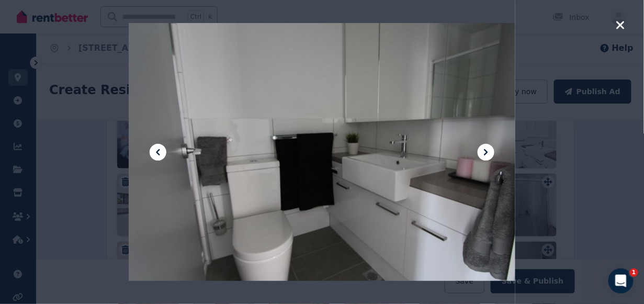
click at [155, 151] on icon at bounding box center [158, 152] width 13 height 13
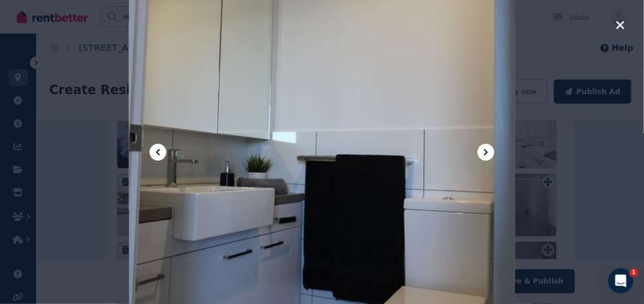
click at [155, 151] on icon at bounding box center [158, 152] width 13 height 13
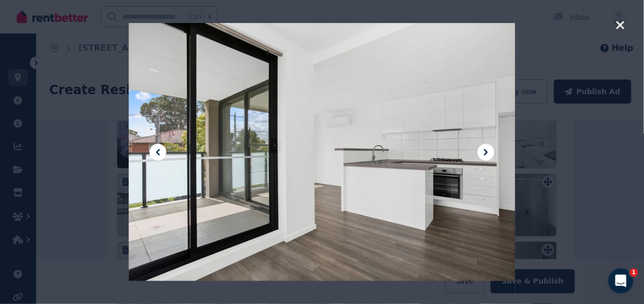
click at [155, 151] on icon at bounding box center [158, 152] width 13 height 13
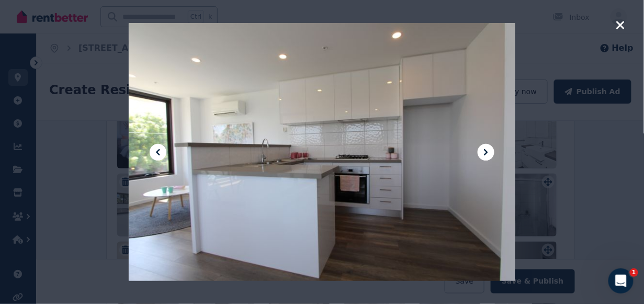
click at [482, 150] on icon at bounding box center [486, 152] width 13 height 13
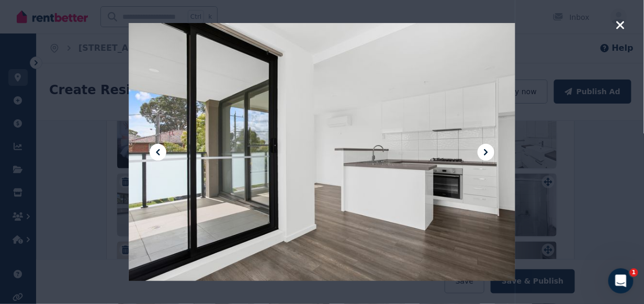
click at [482, 150] on icon at bounding box center [486, 152] width 13 height 13
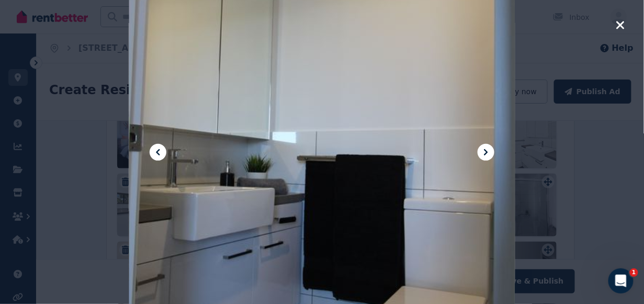
click at [481, 151] on icon at bounding box center [486, 152] width 13 height 13
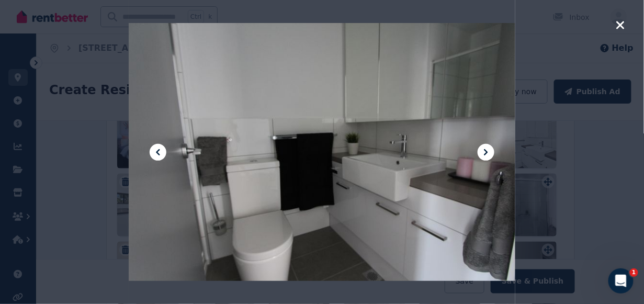
click at [481, 151] on icon at bounding box center [486, 152] width 13 height 13
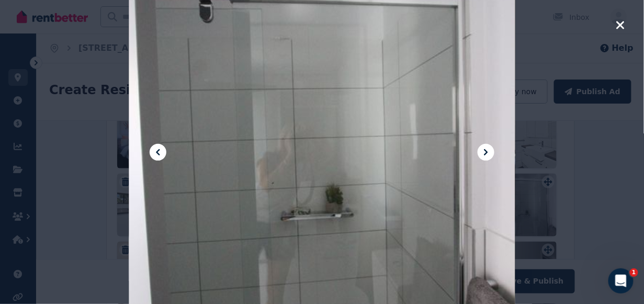
click at [481, 151] on icon at bounding box center [486, 152] width 13 height 13
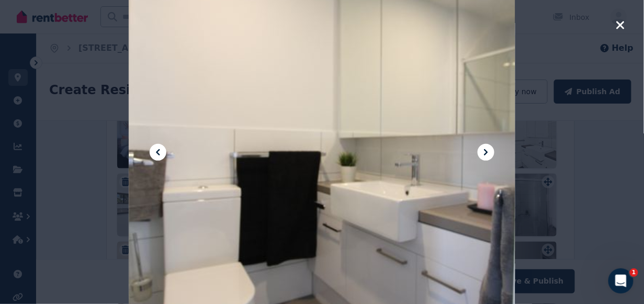
click at [481, 151] on icon at bounding box center [486, 152] width 13 height 13
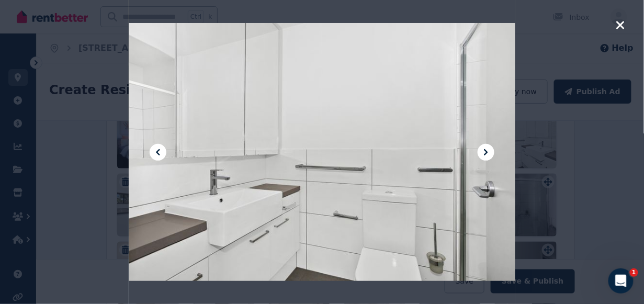
click at [481, 151] on icon at bounding box center [486, 152] width 13 height 13
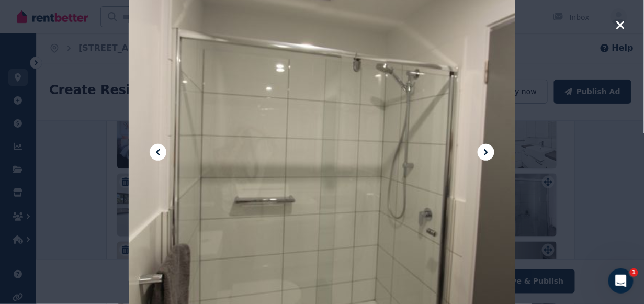
click at [481, 151] on icon at bounding box center [486, 152] width 13 height 13
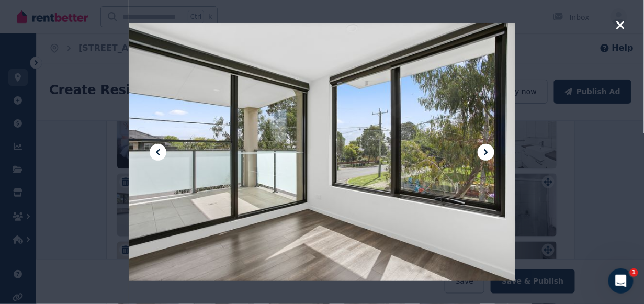
click at [481, 150] on icon at bounding box center [486, 152] width 13 height 13
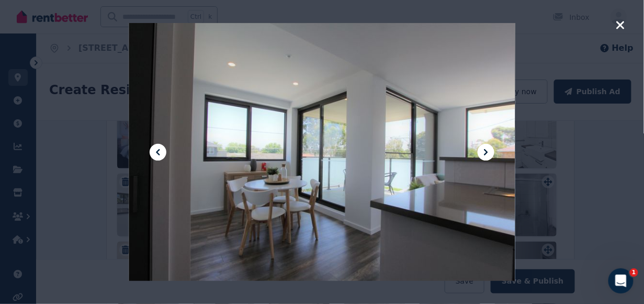
click at [481, 150] on icon at bounding box center [486, 152] width 13 height 13
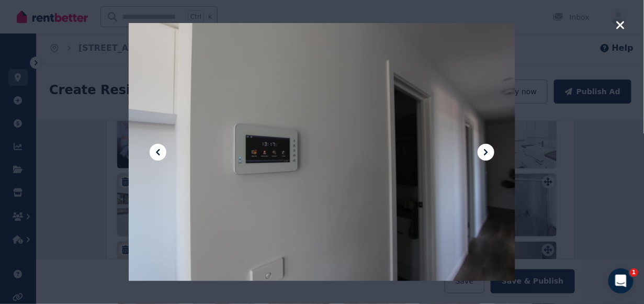
click at [481, 150] on icon at bounding box center [486, 152] width 13 height 13
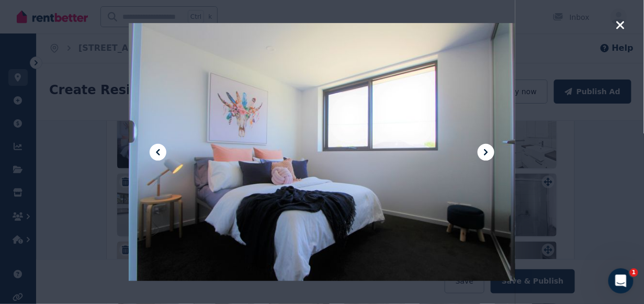
click at [528, 26] on icon "button" at bounding box center [620, 25] width 9 height 13
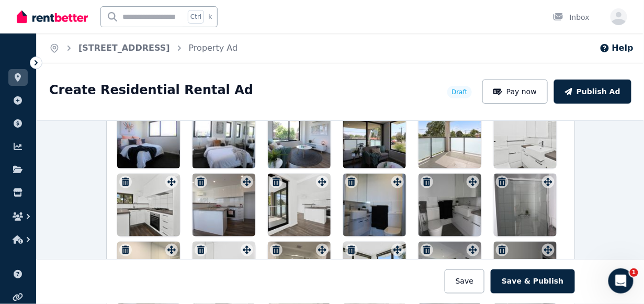
click at [499, 178] on icon "button" at bounding box center [502, 182] width 10 height 8
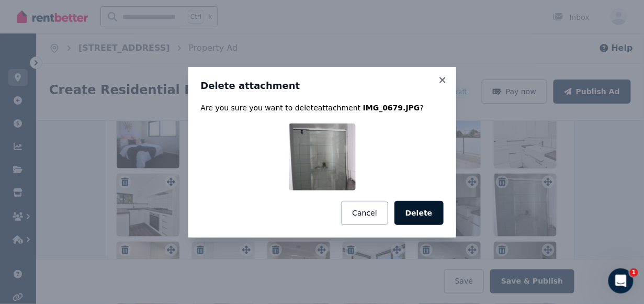
click at [427, 215] on button "Delete" at bounding box center [418, 213] width 49 height 24
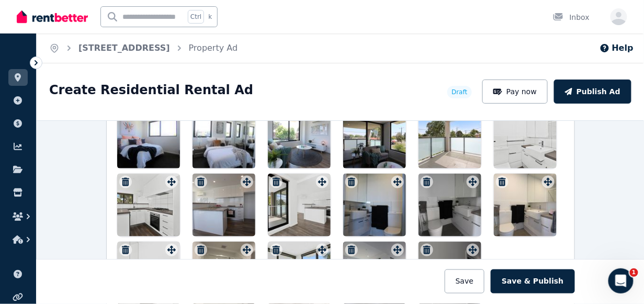
click at [432, 202] on div at bounding box center [450, 205] width 63 height 63
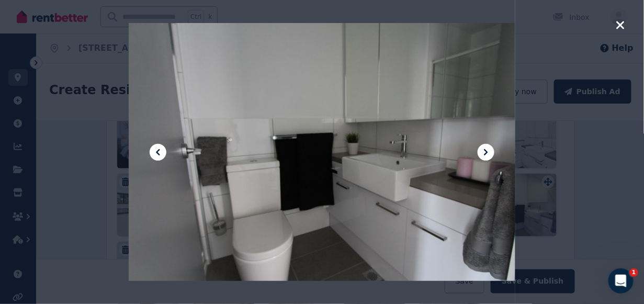
click at [483, 152] on icon at bounding box center [486, 152] width 13 height 13
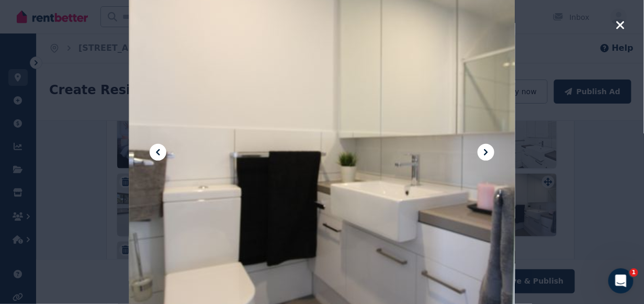
click at [159, 151] on icon at bounding box center [158, 152] width 13 height 13
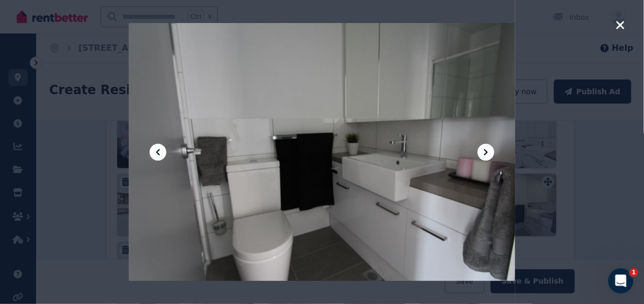
click at [528, 22] on icon "button" at bounding box center [620, 25] width 9 height 13
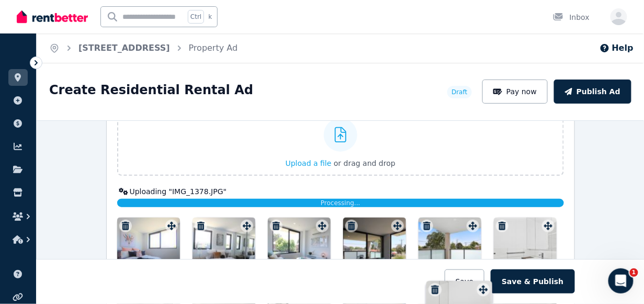
scroll to position [1358, 0]
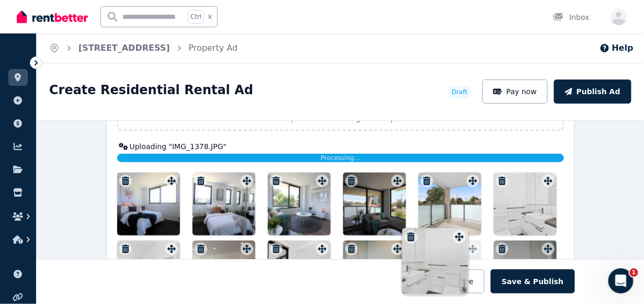
drag, startPoint x: 166, startPoint y: 190, endPoint x: 457, endPoint y: 230, distance: 293.6
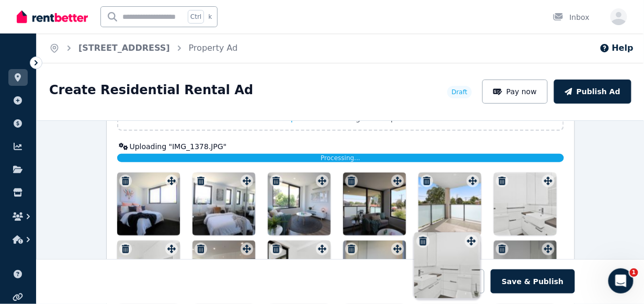
click at [457, 229] on div "Photos Upload a file or drag and drop Uploaded " [DATE] Apt 108 Bathroom 2 879.…" at bounding box center [340, 208] width 447 height 326
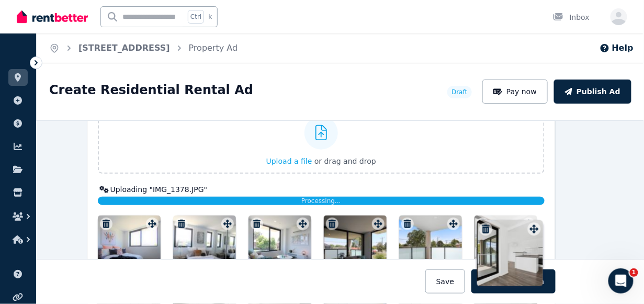
scroll to position [1315, 21]
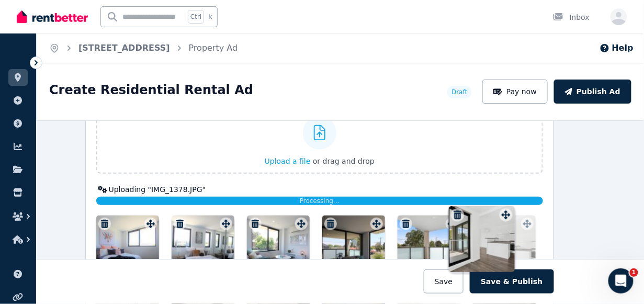
drag, startPoint x: 318, startPoint y: 190, endPoint x: 505, endPoint y: 209, distance: 187.7
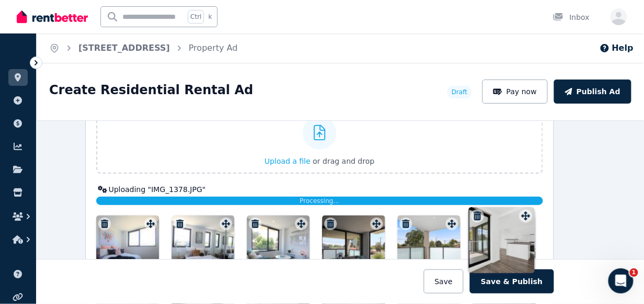
click at [505, 208] on div "Photos Upload a file or drag and drop Uploaded " [DATE] Apt 108 Bathroom 2 879.…" at bounding box center [319, 251] width 447 height 326
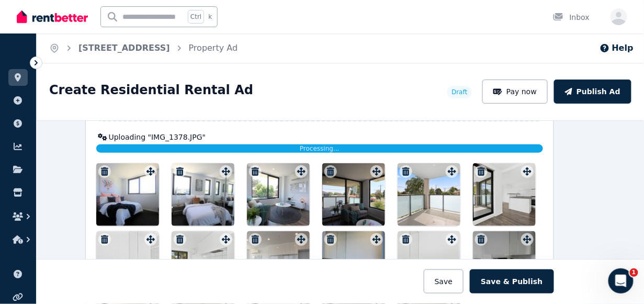
scroll to position [1419, 21]
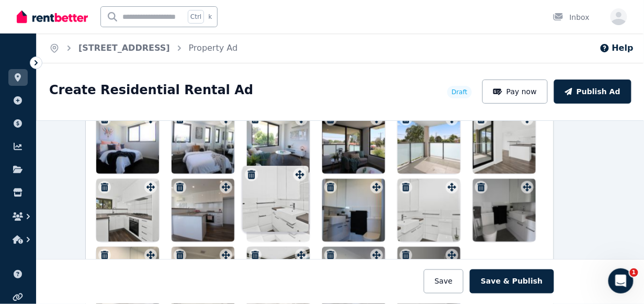
drag, startPoint x: 150, startPoint y: 181, endPoint x: 302, endPoint y: 167, distance: 153.4
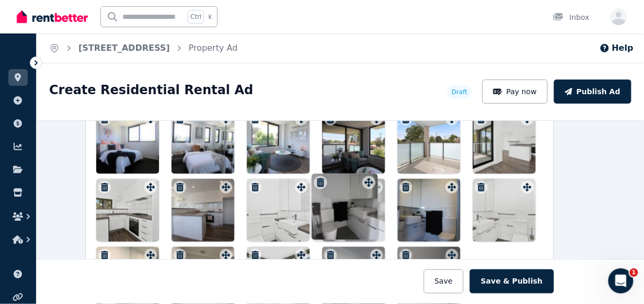
drag, startPoint x: 523, startPoint y: 180, endPoint x: 367, endPoint y: 174, distance: 156.0
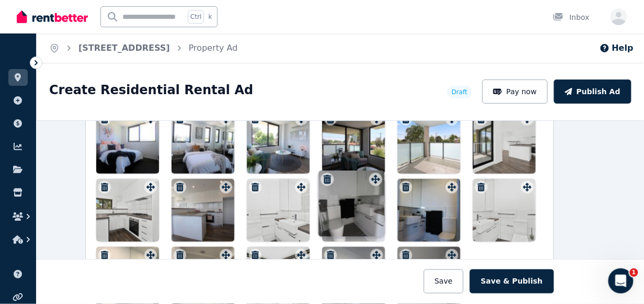
click at [367, 174] on div "Photos Upload a file or drag and drop Uploaded " [DATE] Apt 108 Bathroom 2 879.…" at bounding box center [319, 146] width 447 height 326
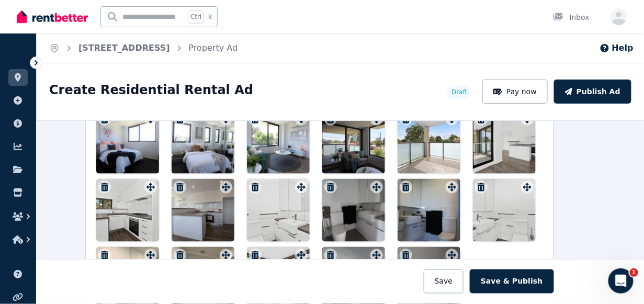
scroll to position [1472, 21]
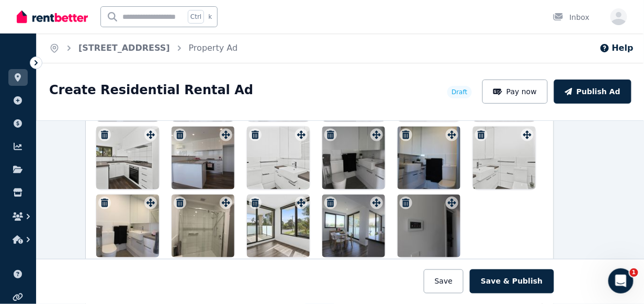
click at [355, 160] on div at bounding box center [353, 158] width 63 height 63
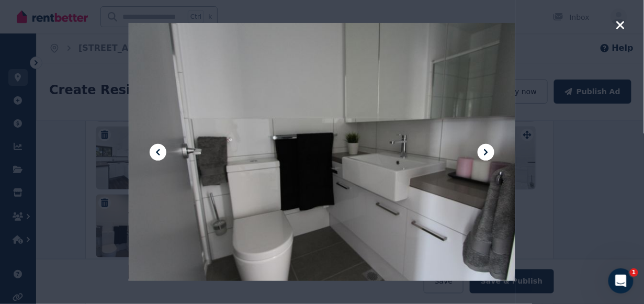
click at [487, 151] on icon at bounding box center [486, 152] width 4 height 6
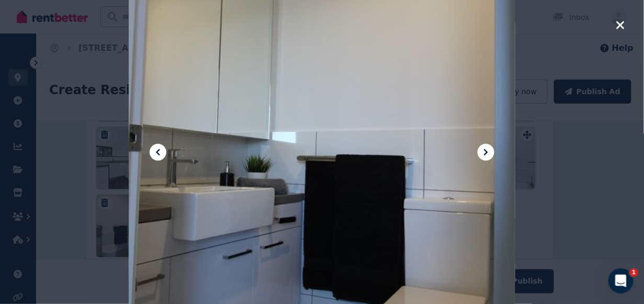
click at [487, 151] on icon at bounding box center [486, 152] width 13 height 13
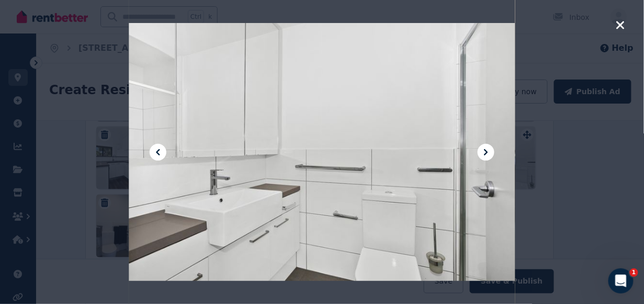
click at [487, 151] on icon at bounding box center [486, 152] width 13 height 13
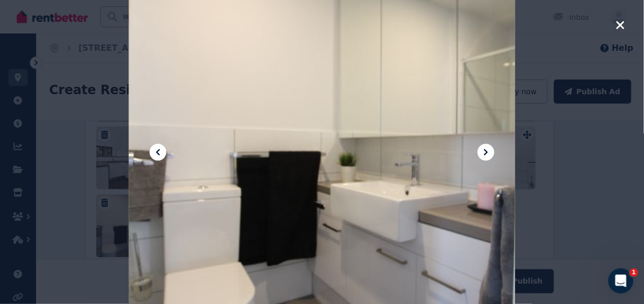
click at [487, 151] on icon at bounding box center [486, 152] width 13 height 13
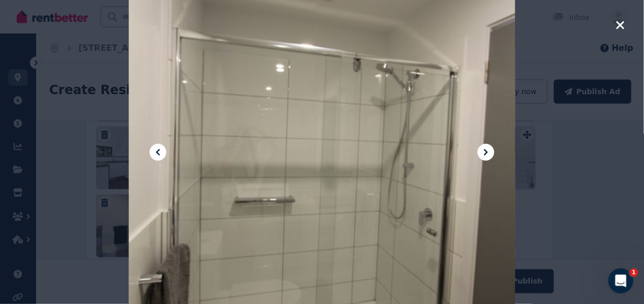
click at [487, 151] on icon at bounding box center [486, 152] width 13 height 13
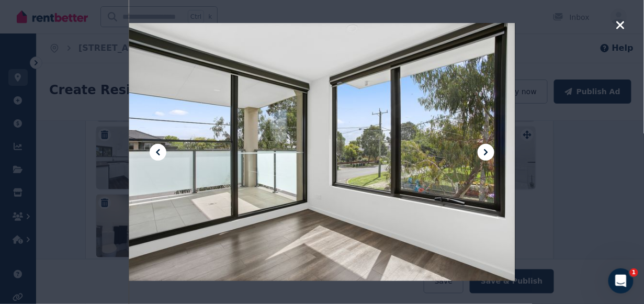
click at [154, 153] on icon at bounding box center [158, 152] width 13 height 13
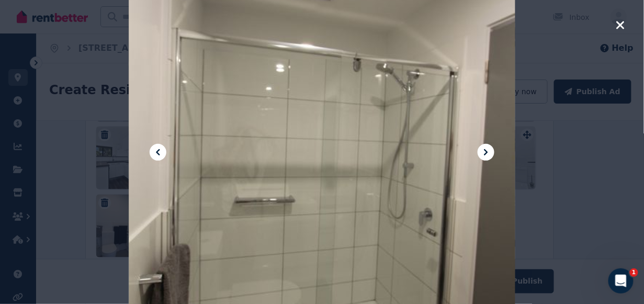
click at [528, 24] on icon "button" at bounding box center [620, 25] width 9 height 13
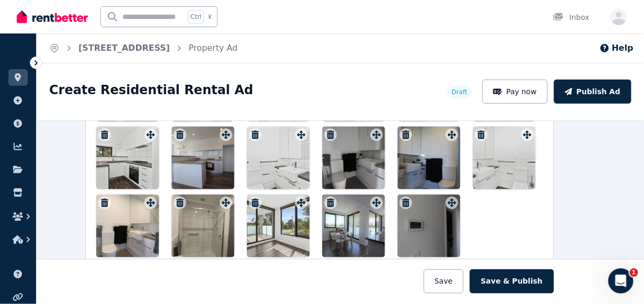
click at [327, 131] on icon "button" at bounding box center [330, 135] width 7 height 8
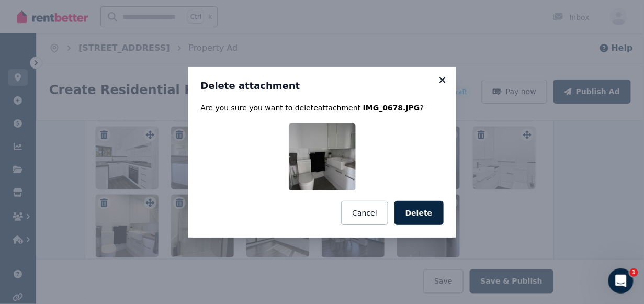
click at [443, 81] on icon at bounding box center [442, 80] width 6 height 6
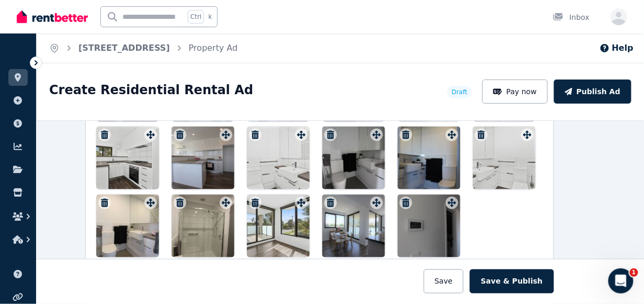
click at [325, 131] on icon "button" at bounding box center [330, 135] width 10 height 8
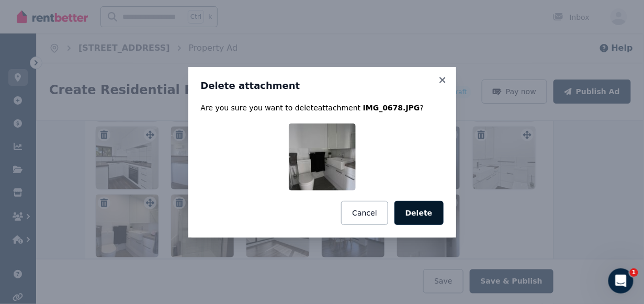
click at [426, 210] on button "Delete" at bounding box center [418, 213] width 49 height 24
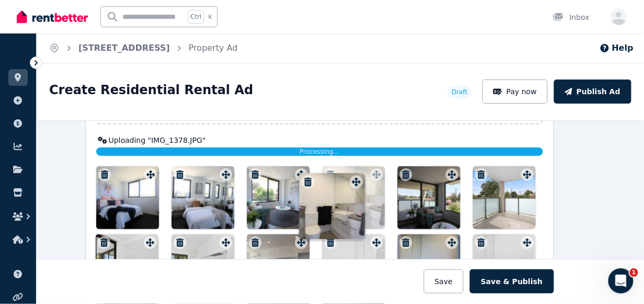
scroll to position [1349, 21]
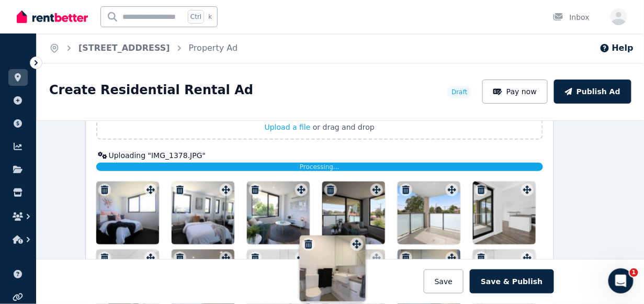
drag, startPoint x: 522, startPoint y: 129, endPoint x: 354, endPoint y: 235, distance: 198.2
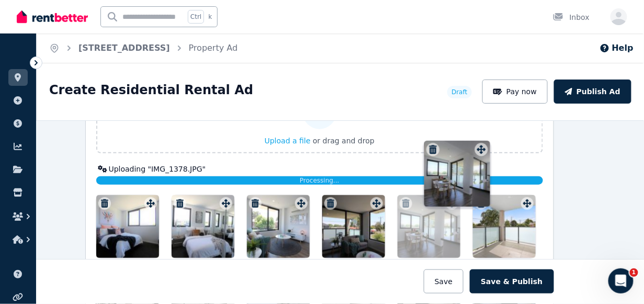
scroll to position [1318, 21]
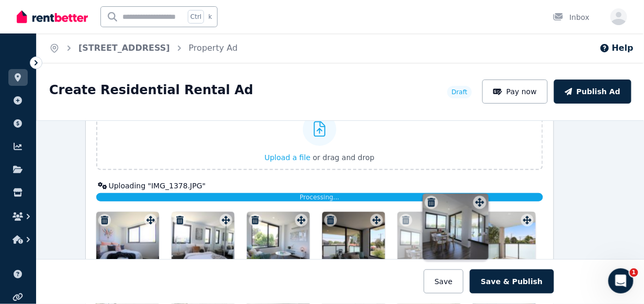
drag, startPoint x: 297, startPoint y: 216, endPoint x: 479, endPoint y: 196, distance: 182.6
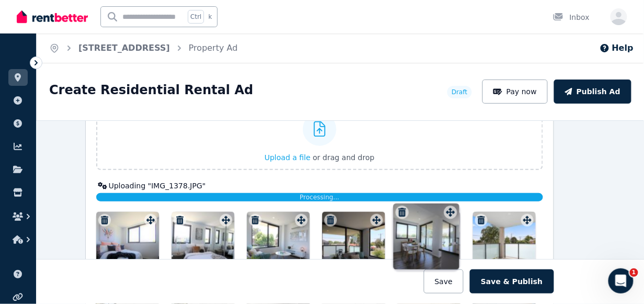
click at [479, 196] on div "Photos Upload a file or drag and drop Uploaded " [DATE] Apt 108 Bathroom 2 879.…" at bounding box center [319, 247] width 447 height 326
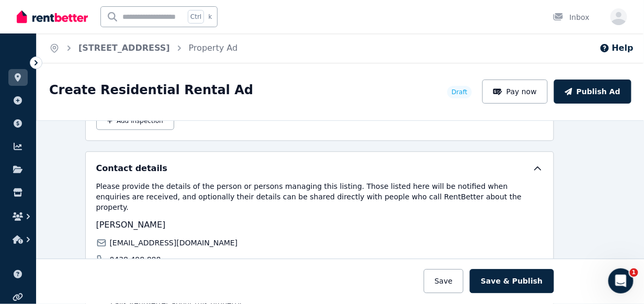
scroll to position [1684, 21]
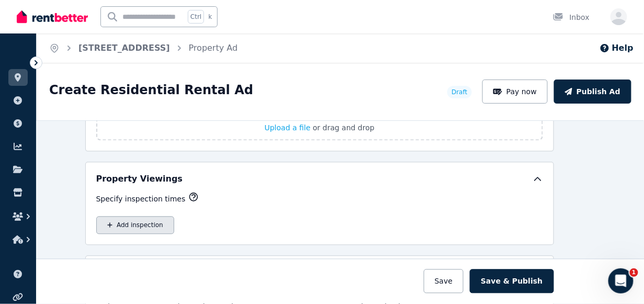
click at [138, 217] on button "Add inspection" at bounding box center [135, 226] width 78 height 18
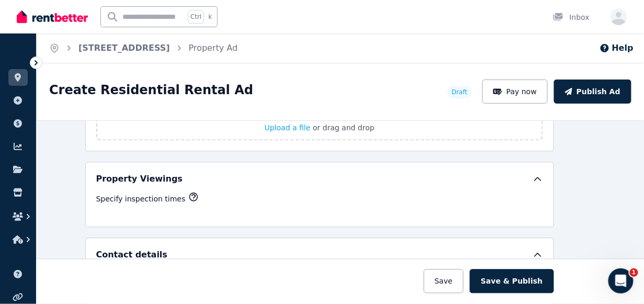
select select "**"
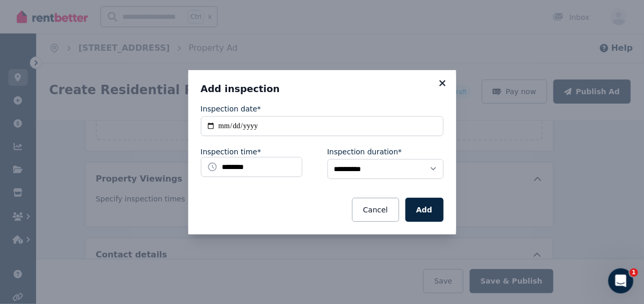
click at [444, 83] on icon at bounding box center [442, 83] width 6 height 6
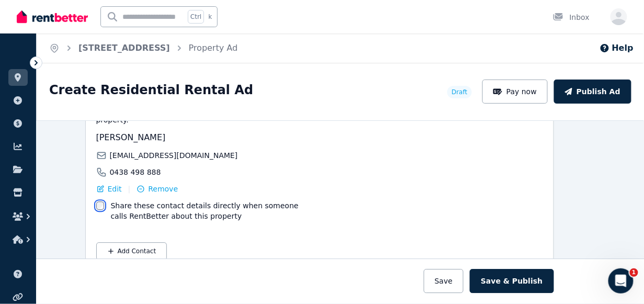
scroll to position [1877, 21]
click at [517, 242] on button "Save & Publish" at bounding box center [512, 281] width 84 height 24
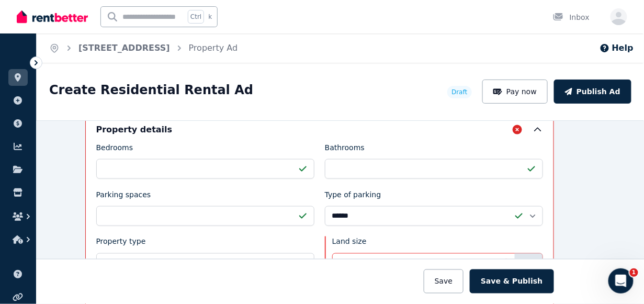
scroll to position [488, 21]
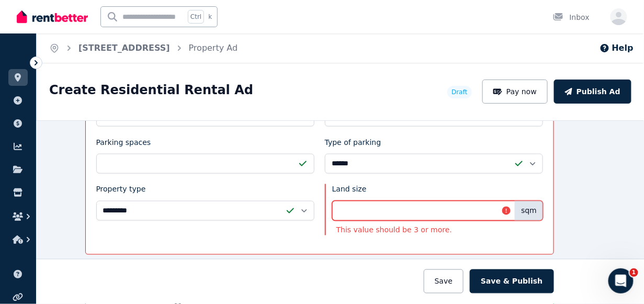
click at [369, 201] on input "**" at bounding box center [437, 211] width 211 height 20
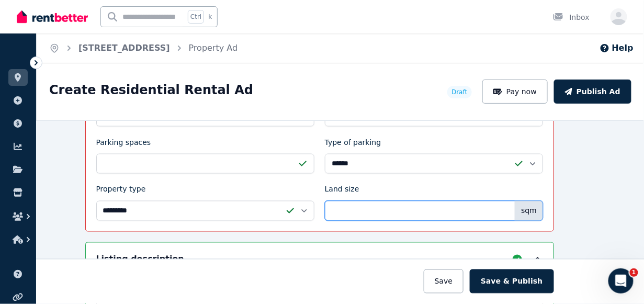
scroll to position [592, 21]
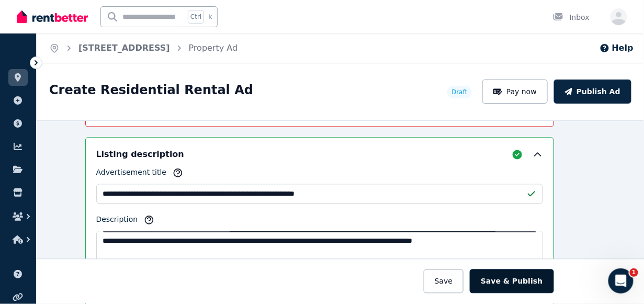
type input "**"
click at [508, 242] on button "Save & Publish" at bounding box center [512, 281] width 84 height 24
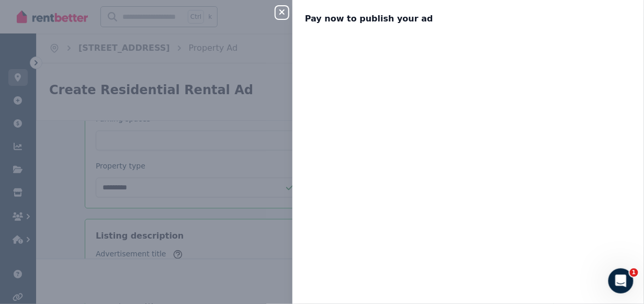
scroll to position [674, 21]
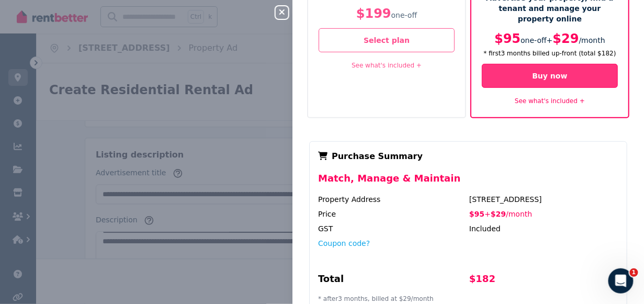
click at [528, 64] on button "Buy now" at bounding box center [550, 76] width 136 height 24
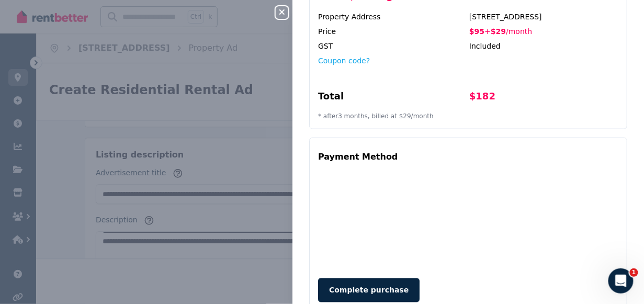
scroll to position [292, 0]
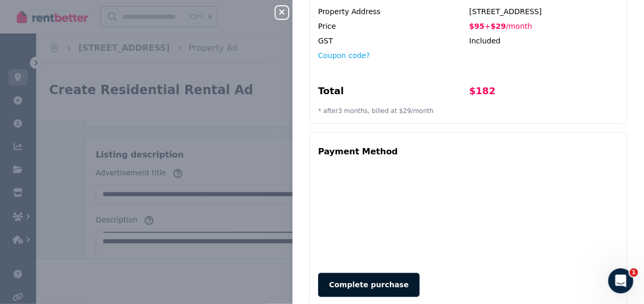
click at [349, 242] on button "Complete purchase" at bounding box center [368, 285] width 101 height 24
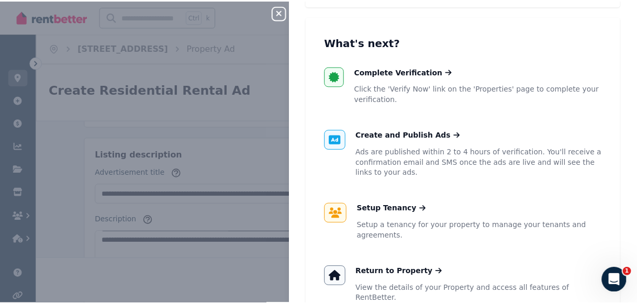
scroll to position [160, 0]
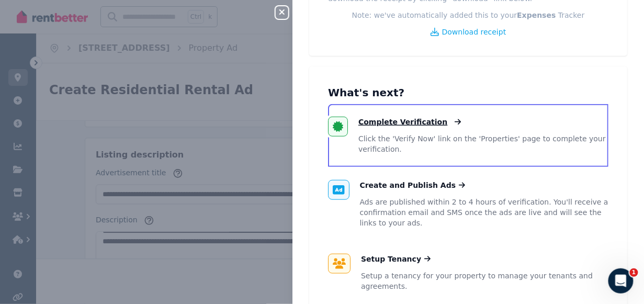
click at [405, 122] on span "Complete Verification" at bounding box center [402, 122] width 89 height 10
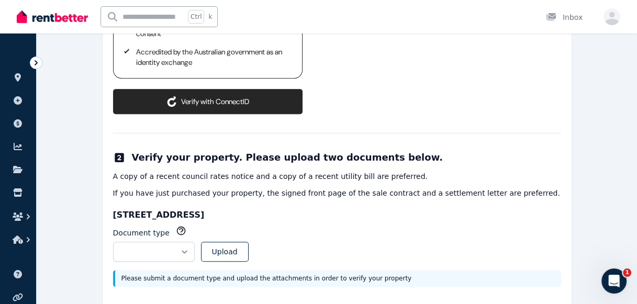
scroll to position [289, 0]
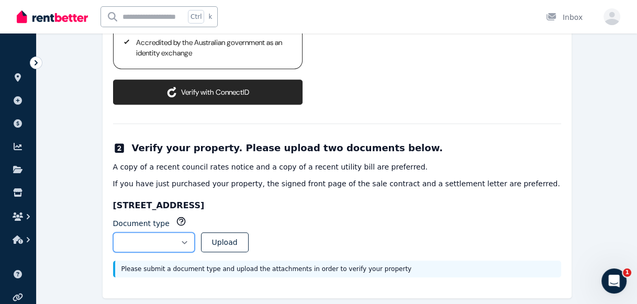
click at [195, 232] on select "**********" at bounding box center [154, 242] width 82 height 20
click at [393, 203] on div "**********" at bounding box center [337, 238] width 448 height 78
click at [195, 232] on select "**********" at bounding box center [154, 242] width 82 height 20
click at [332, 219] on div "**********" at bounding box center [337, 238] width 448 height 44
click at [195, 232] on select "**********" at bounding box center [154, 242] width 82 height 20
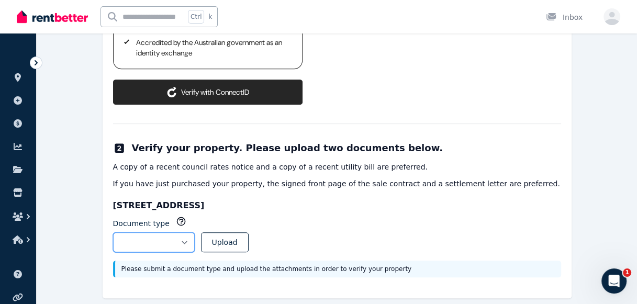
select select "**********"
click at [113, 232] on select "**********" at bounding box center [154, 242] width 82 height 20
click at [247, 232] on button "Upload" at bounding box center [225, 242] width 48 height 20
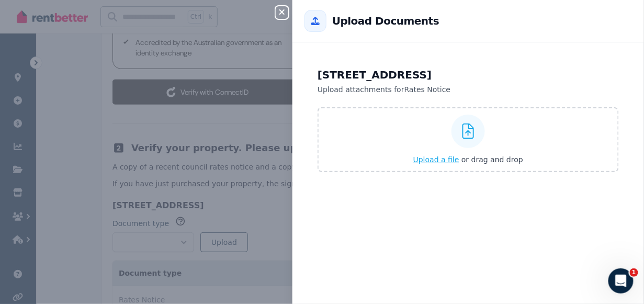
click at [433, 156] on span "Upload a file" at bounding box center [436, 159] width 46 height 8
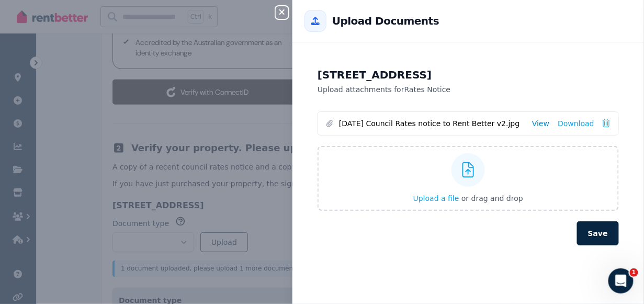
click at [528, 122] on link "View" at bounding box center [540, 123] width 17 height 10
click at [528, 233] on button "Save" at bounding box center [598, 233] width 42 height 24
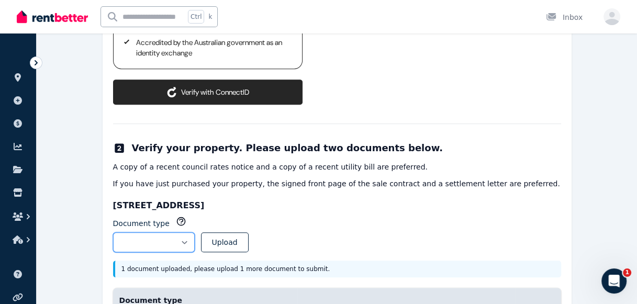
click at [195, 232] on select "**********" at bounding box center [154, 242] width 82 height 20
select select "**********"
click at [113, 232] on select "**********" at bounding box center [154, 242] width 82 height 20
click at [242, 232] on button "Upload" at bounding box center [225, 242] width 48 height 20
select select
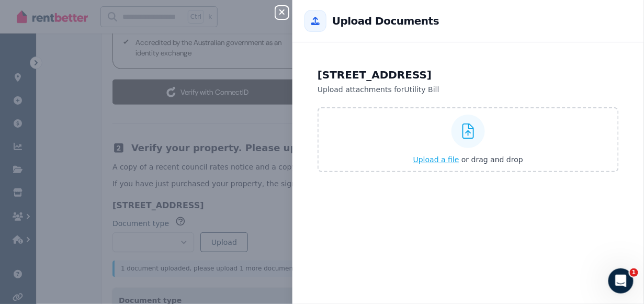
click at [432, 160] on span "Upload a file" at bounding box center [436, 159] width 46 height 8
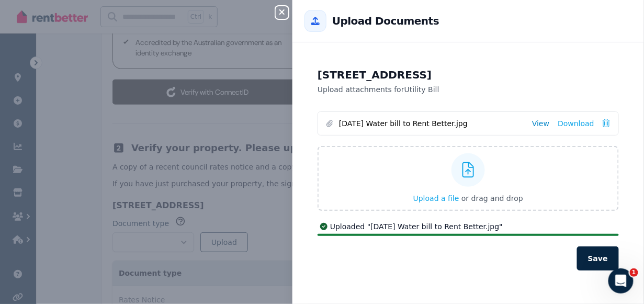
click at [528, 122] on link "View" at bounding box center [540, 123] width 17 height 10
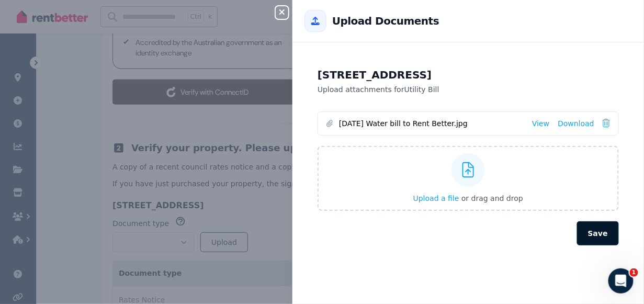
click at [528, 231] on button "Save" at bounding box center [598, 233] width 42 height 24
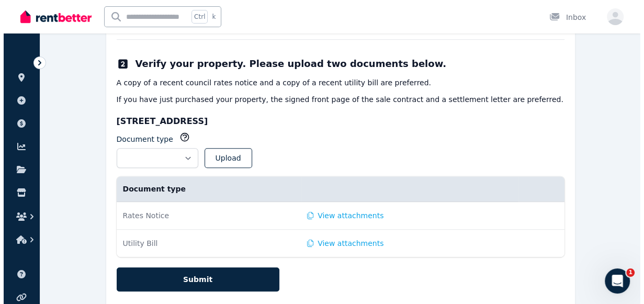
scroll to position [387, 0]
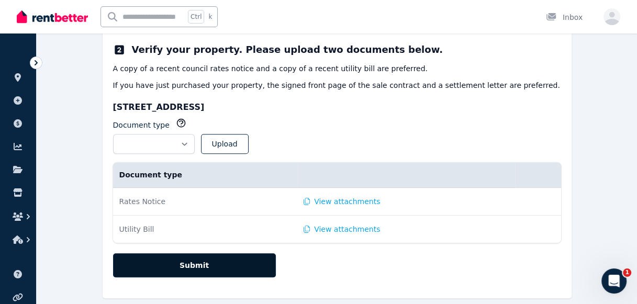
click at [207, 242] on button "Submit" at bounding box center [194, 265] width 163 height 24
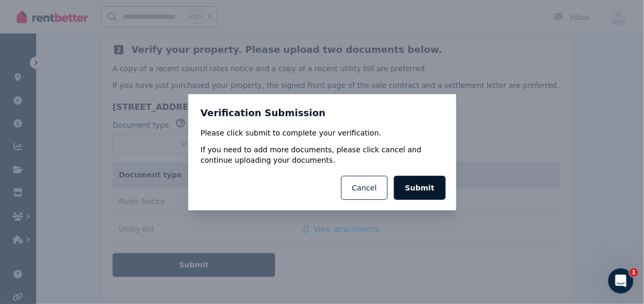
click at [427, 185] on button "Submit" at bounding box center [419, 188] width 51 height 24
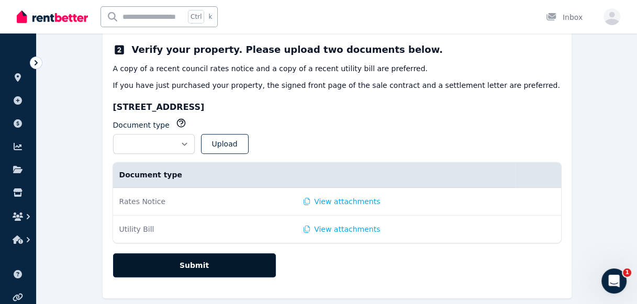
click at [193, 242] on button "Submit" at bounding box center [194, 265] width 163 height 24
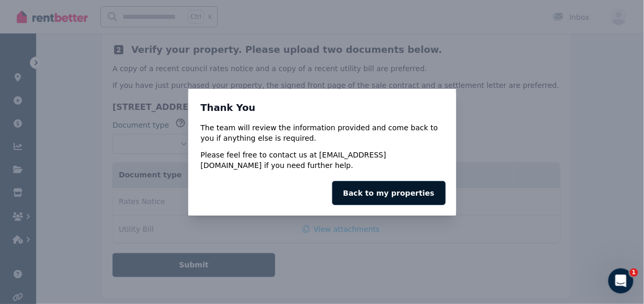
click at [395, 192] on link "Back to my properties" at bounding box center [389, 193] width 114 height 24
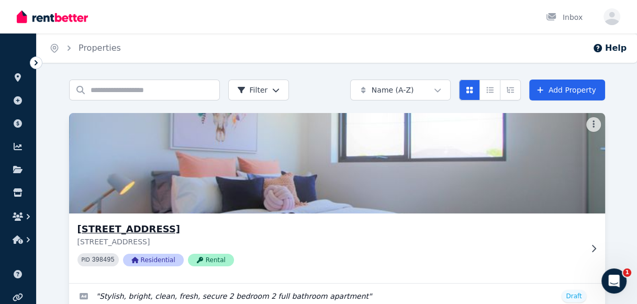
click at [310, 176] on img at bounding box center [336, 163] width 562 height 106
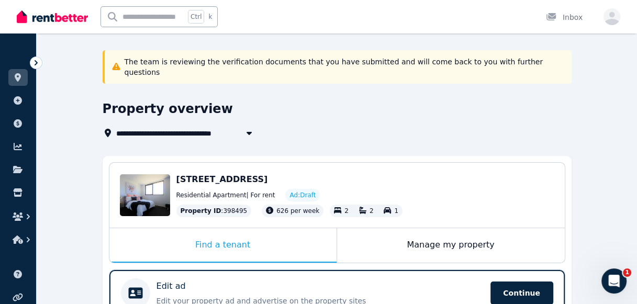
scroll to position [52, 0]
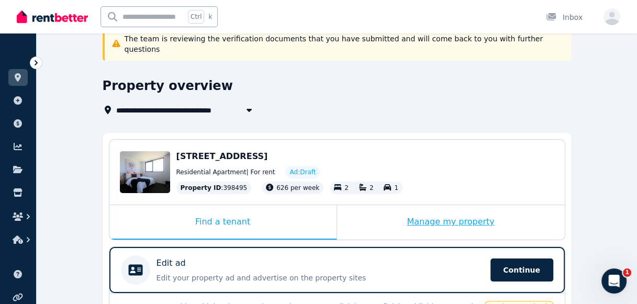
click at [455, 212] on div "Manage my property" at bounding box center [451, 222] width 228 height 35
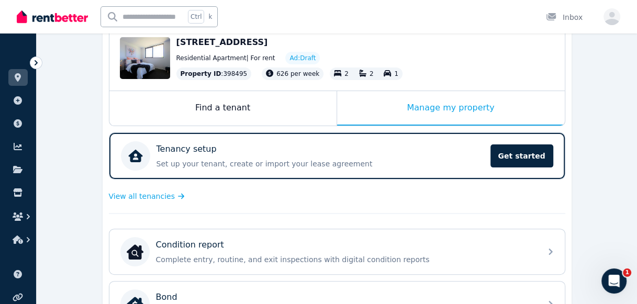
scroll to position [0, 0]
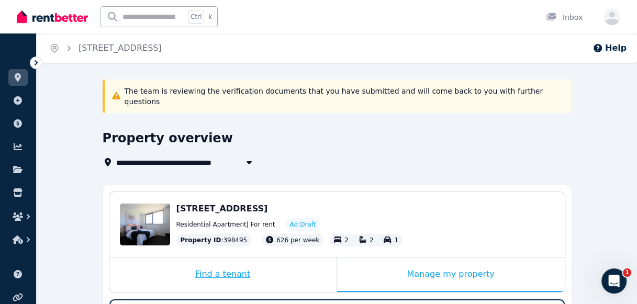
click at [224, 242] on div "Find a tenant" at bounding box center [222, 274] width 227 height 35
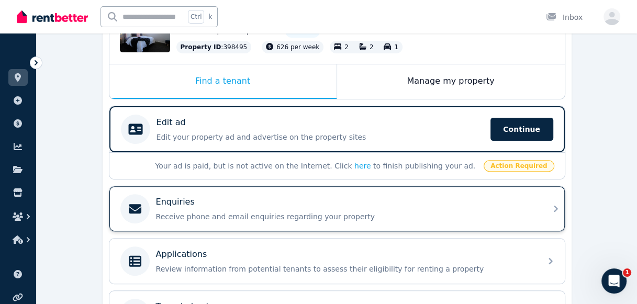
scroll to position [262, 0]
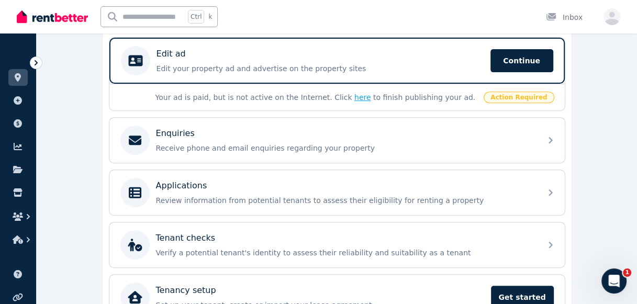
click at [354, 93] on link "here" at bounding box center [362, 97] width 17 height 8
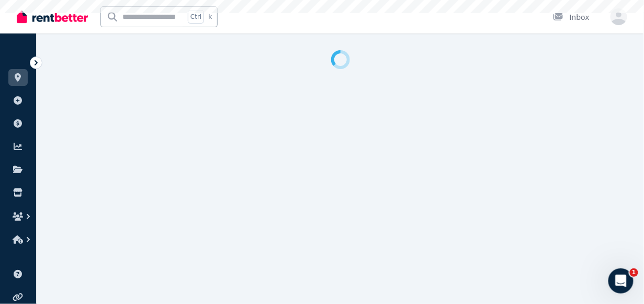
select select "***"
select select "**********"
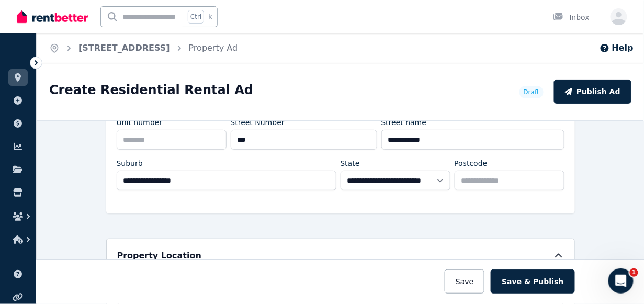
scroll to position [157, 0]
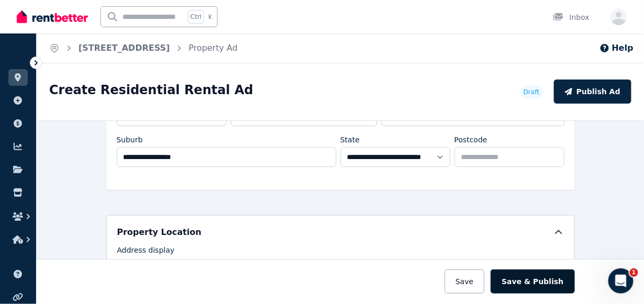
click at [548, 281] on button "Save & Publish" at bounding box center [533, 281] width 84 height 24
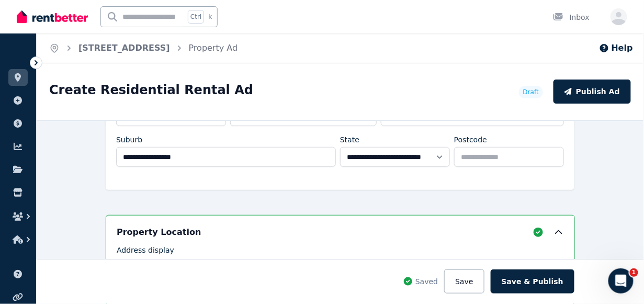
scroll to position [13, 0]
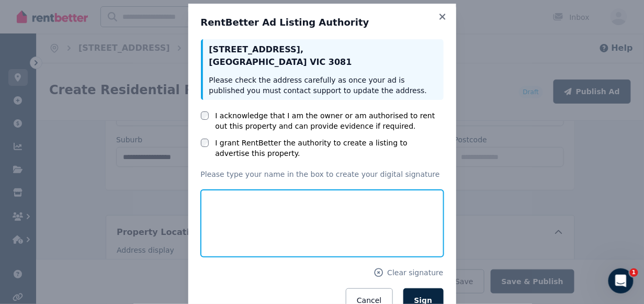
click at [247, 198] on input "text" at bounding box center [322, 223] width 243 height 67
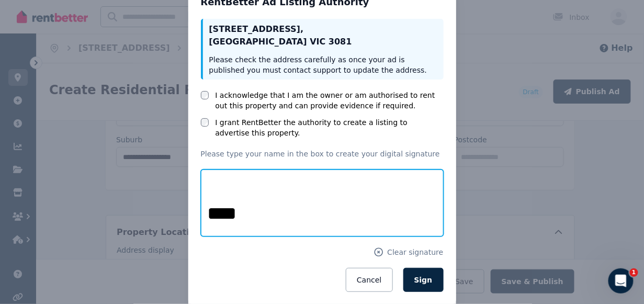
scroll to position [50, 0]
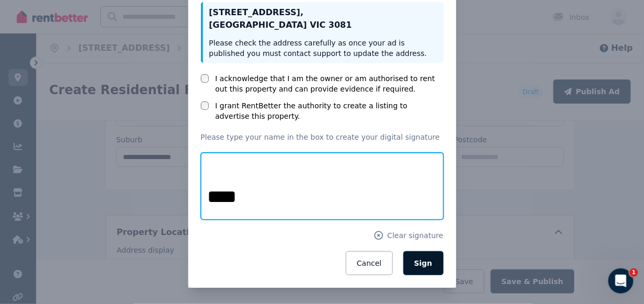
type input "****"
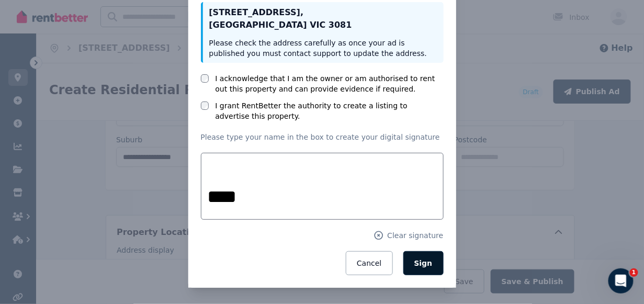
click at [423, 262] on span "Sign" at bounding box center [423, 263] width 18 height 8
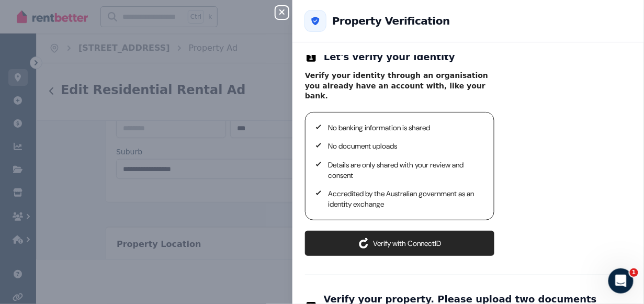
scroll to position [58, 0]
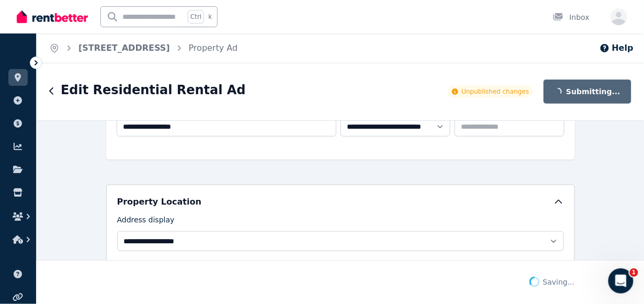
scroll to position [469, 0]
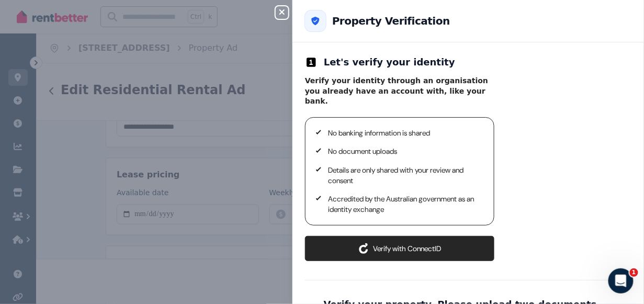
click at [280, 12] on icon "button" at bounding box center [281, 11] width 5 height 5
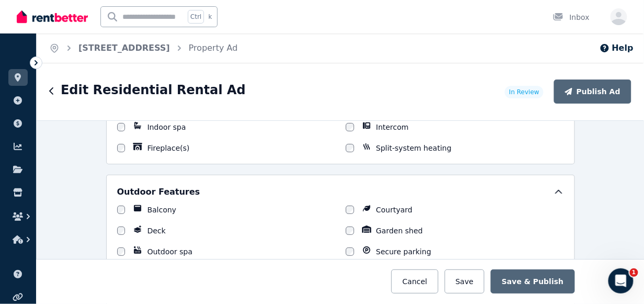
scroll to position [1149, 0]
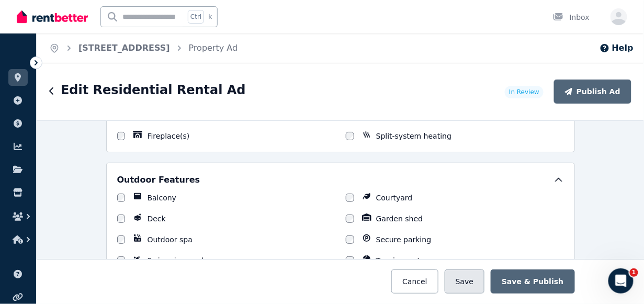
click at [469, 286] on button "Save" at bounding box center [465, 281] width 40 height 24
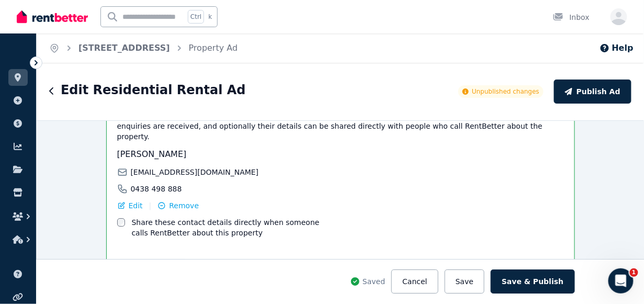
scroll to position [2000, 0]
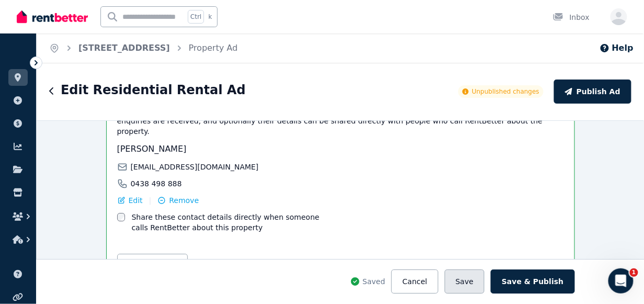
click at [480, 282] on button "Save" at bounding box center [465, 281] width 40 height 24
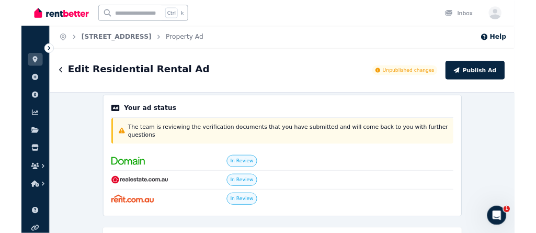
scroll to position [0, 0]
